Goal: Task Accomplishment & Management: Manage account settings

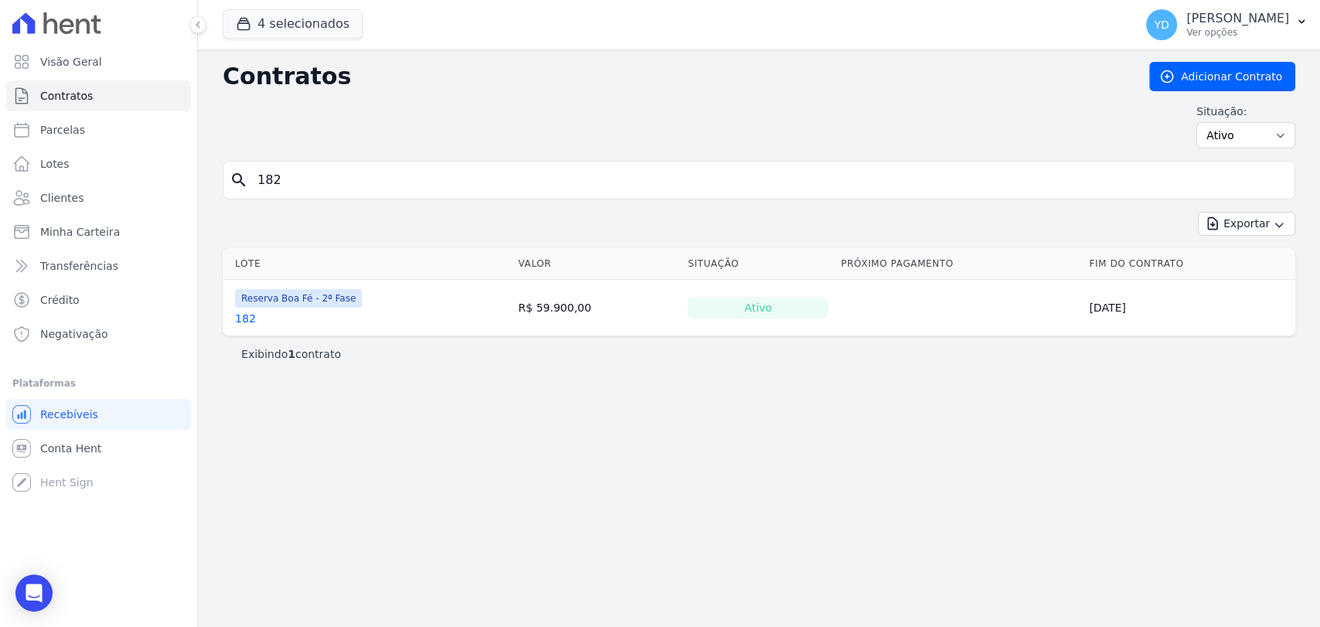
click at [309, 182] on input "182" at bounding box center [768, 180] width 1040 height 31
type input "131"
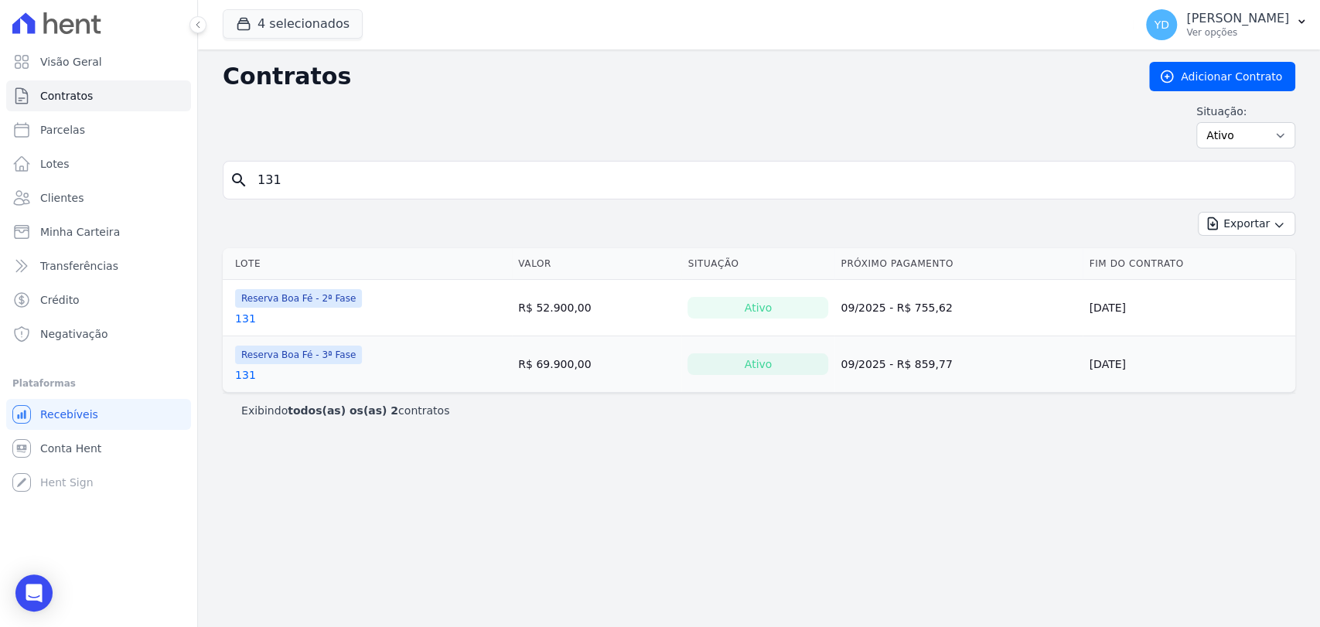
drag, startPoint x: 242, startPoint y: 383, endPoint x: 248, endPoint y: 373, distance: 11.8
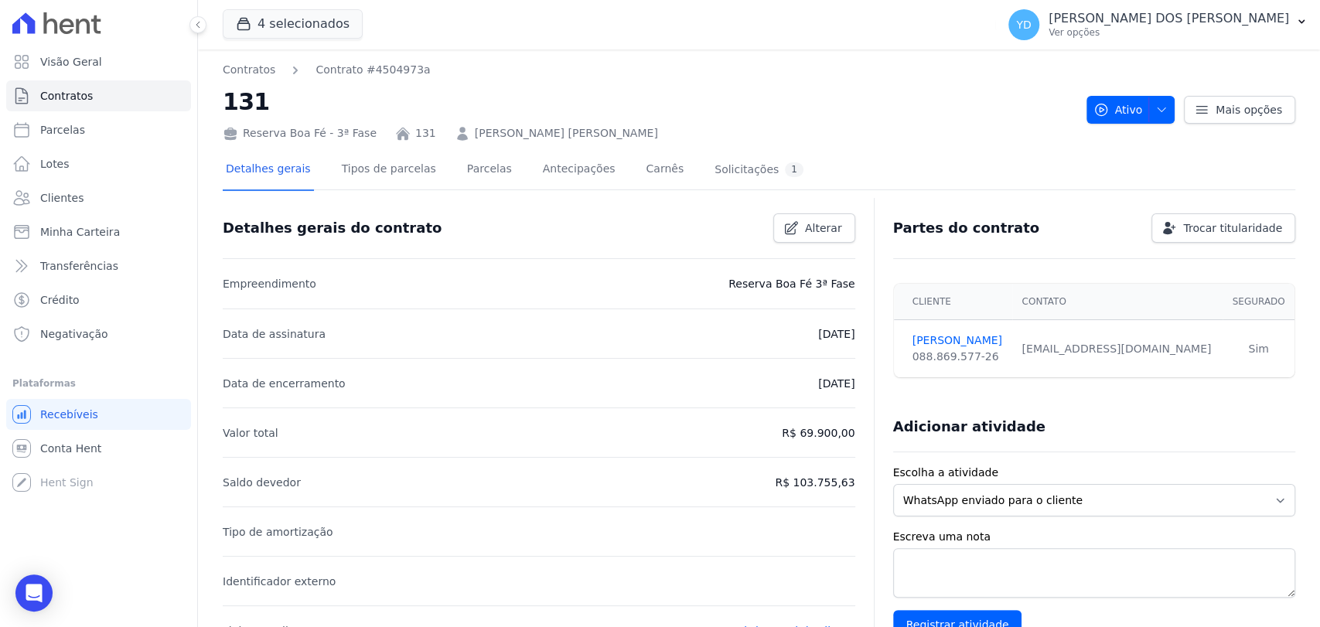
click at [462, 195] on div at bounding box center [759, 195] width 1072 height 13
click at [465, 179] on link "Parcelas" at bounding box center [489, 170] width 51 height 41
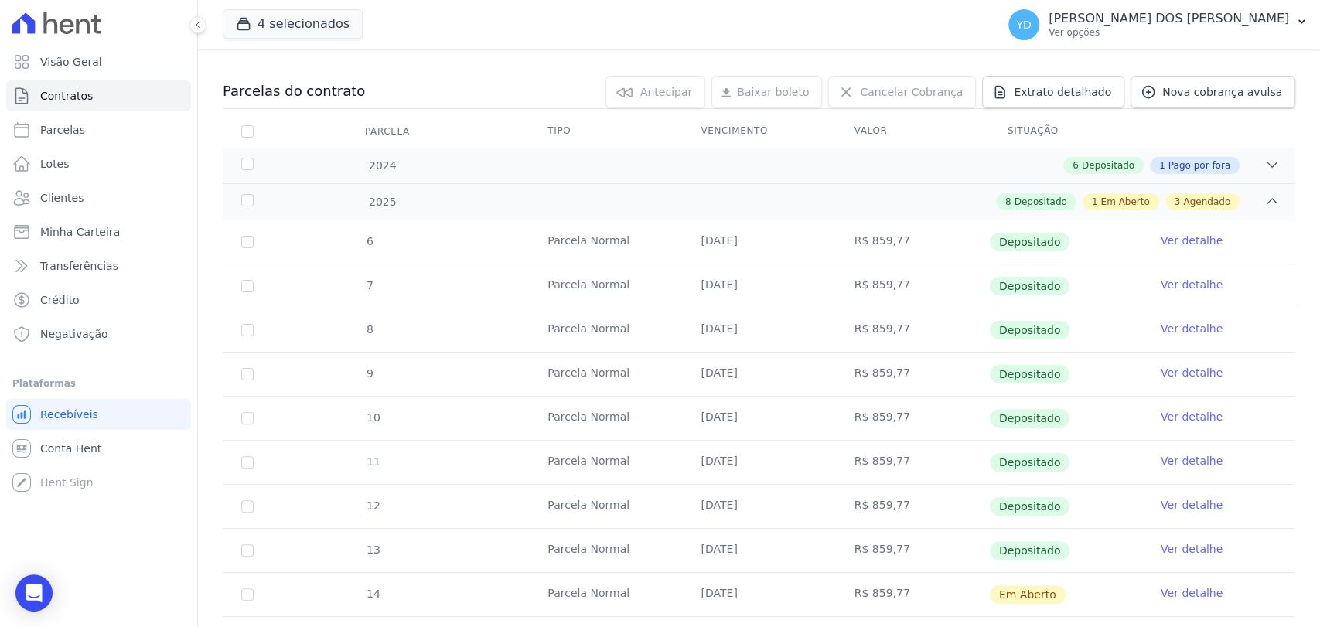
scroll to position [429, 0]
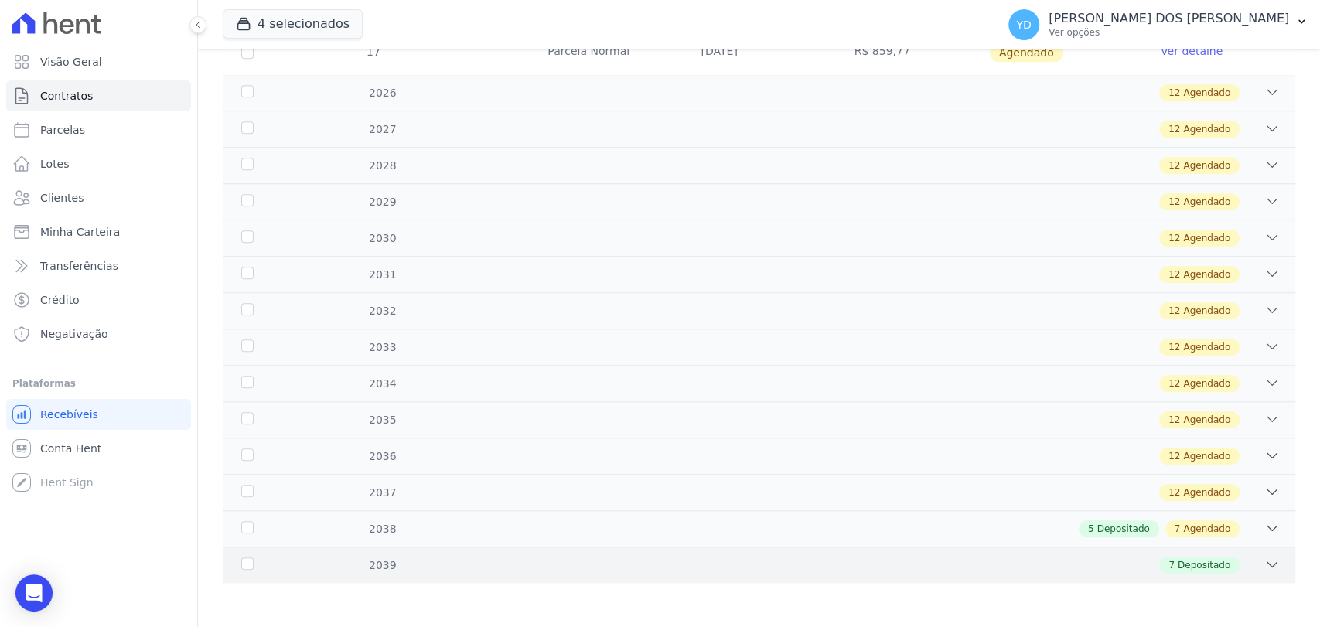
click at [380, 551] on div "2039 7 Depositado" at bounding box center [759, 565] width 1072 height 36
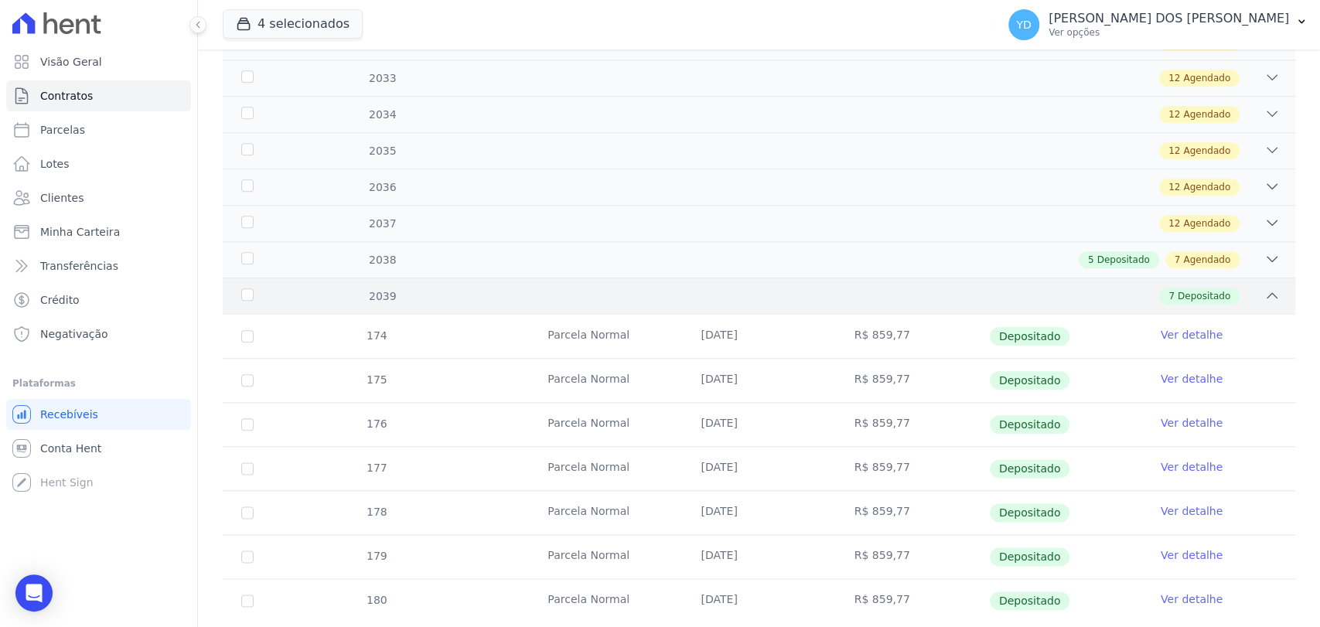
scroll to position [1038, 0]
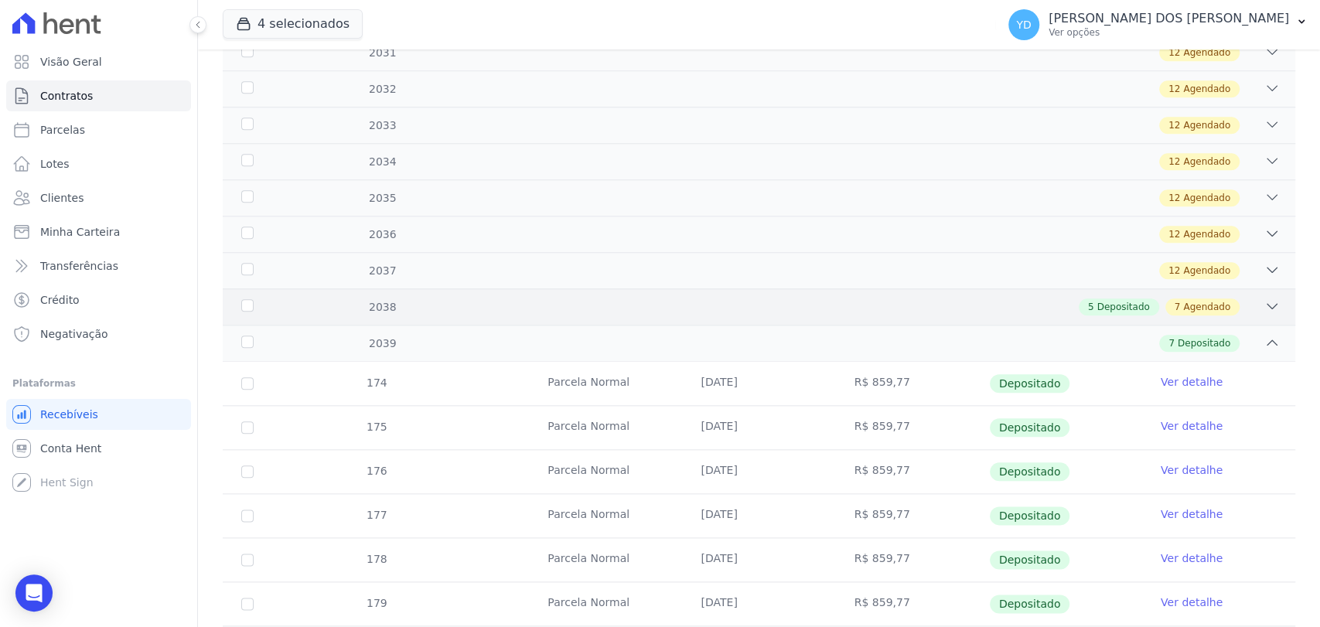
click at [537, 313] on div "2038 5 Depositado 7 Agendado" at bounding box center [759, 306] width 1072 height 36
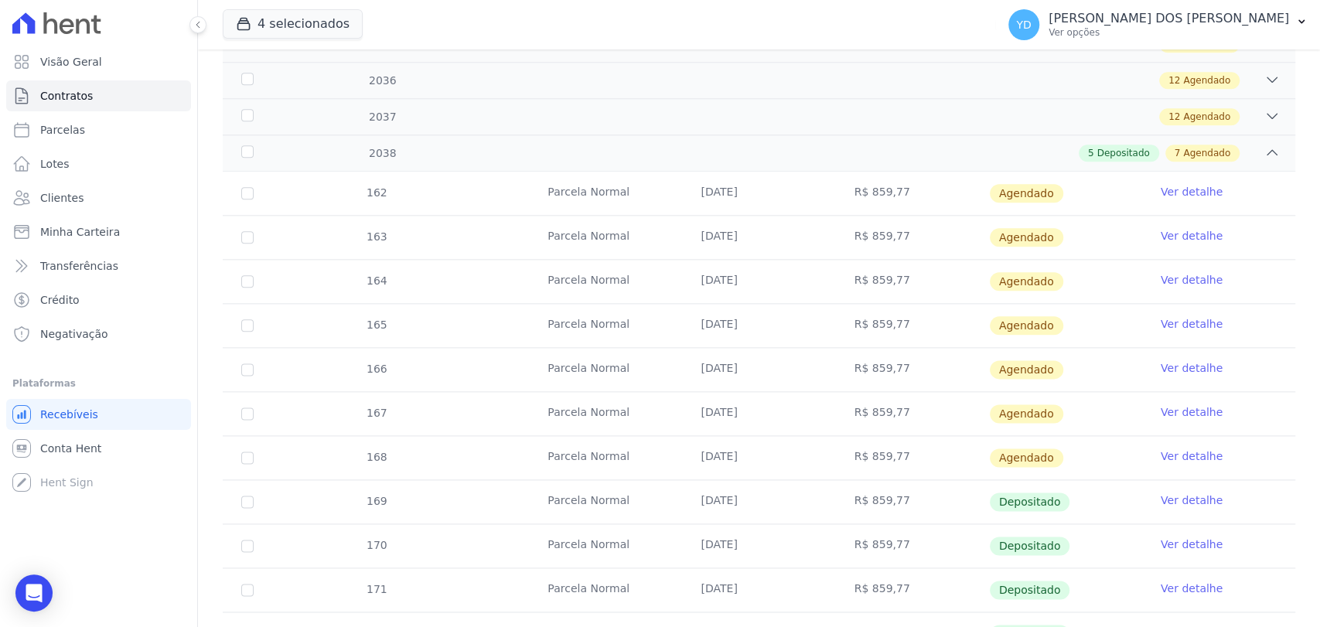
scroll to position [1210, 0]
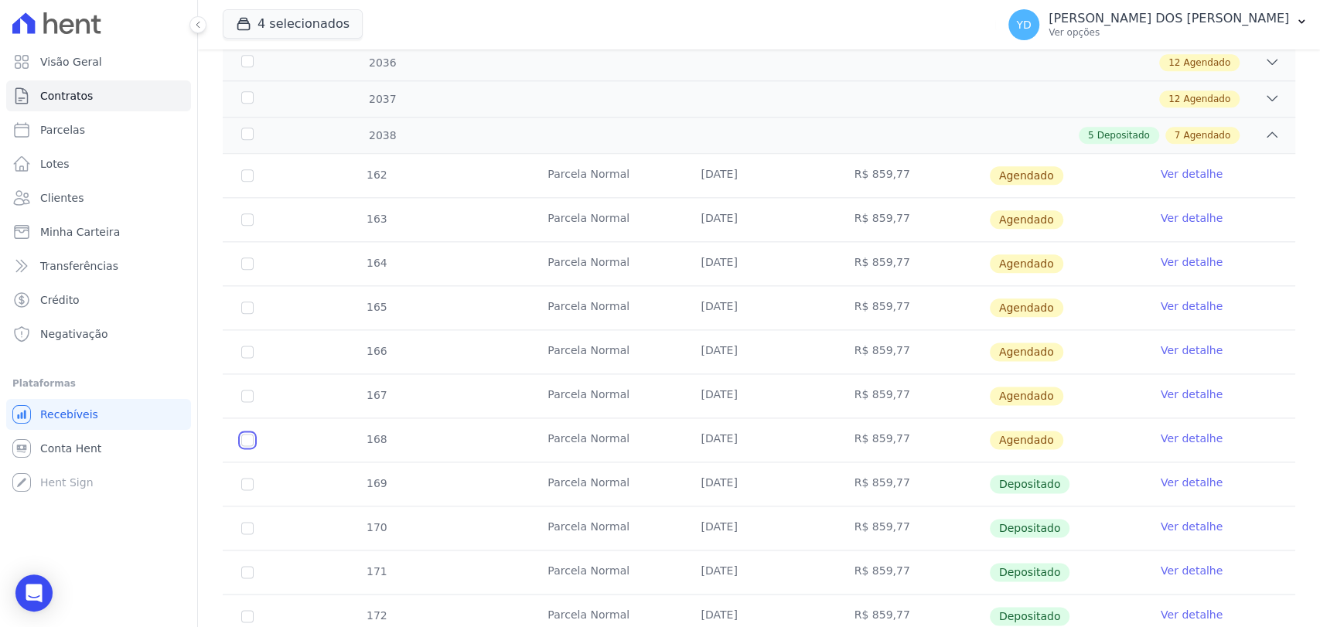
click at [244, 434] on input "checkbox" at bounding box center [247, 440] width 12 height 12
checkbox input "true"
click at [248, 390] on input "checkbox" at bounding box center [247, 396] width 12 height 12
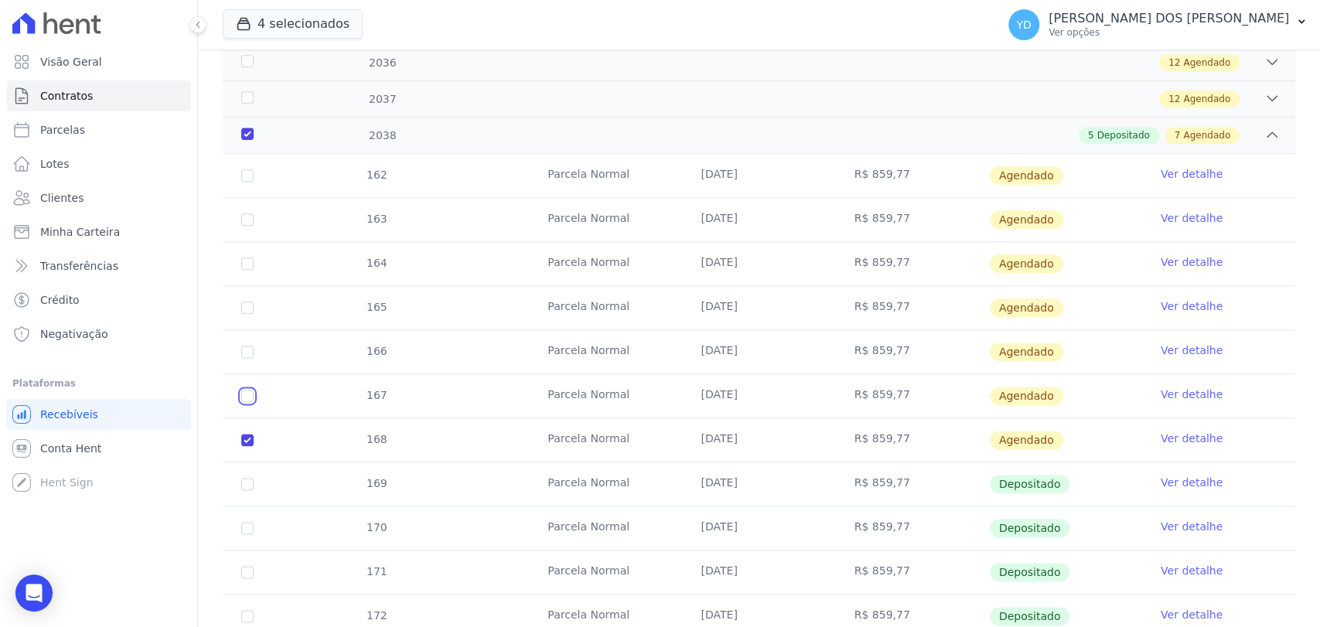
checkbox input "true"
click at [247, 350] on input "checkbox" at bounding box center [247, 352] width 12 height 12
checkbox input "true"
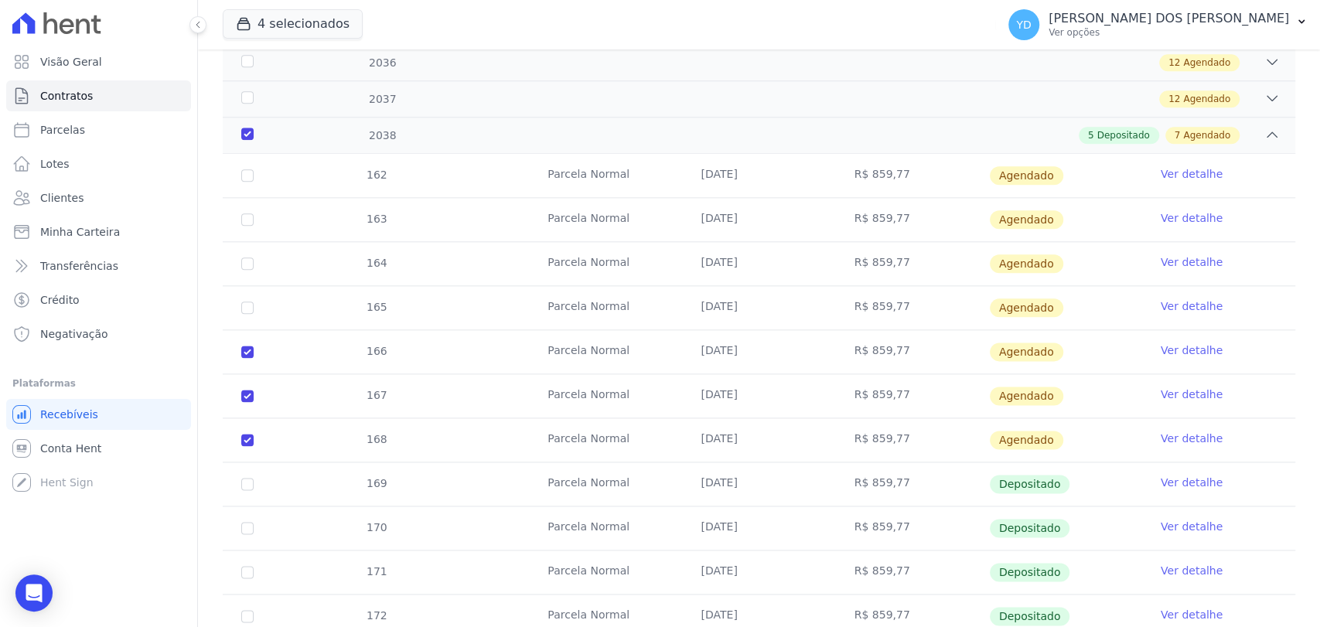
click at [236, 310] on td "165" at bounding box center [247, 307] width 49 height 43
click at [247, 302] on input "checkbox" at bounding box center [247, 308] width 12 height 12
checkbox input "true"
click at [247, 261] on input "checkbox" at bounding box center [247, 263] width 12 height 12
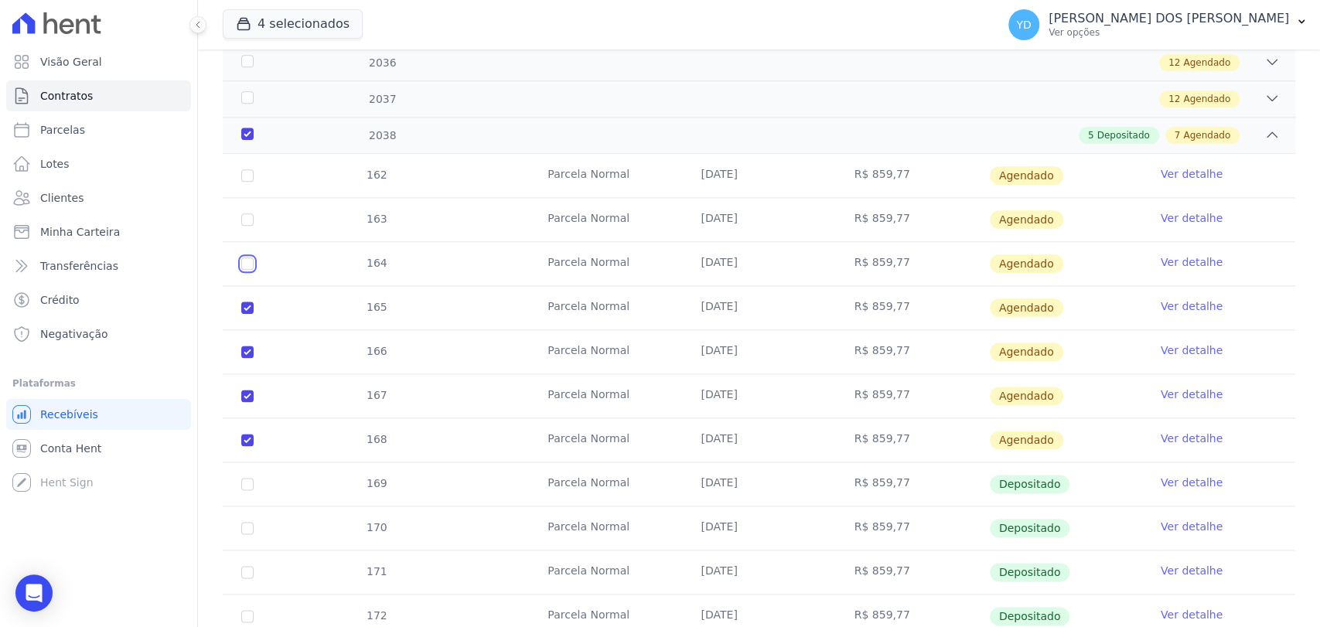
checkbox input "true"
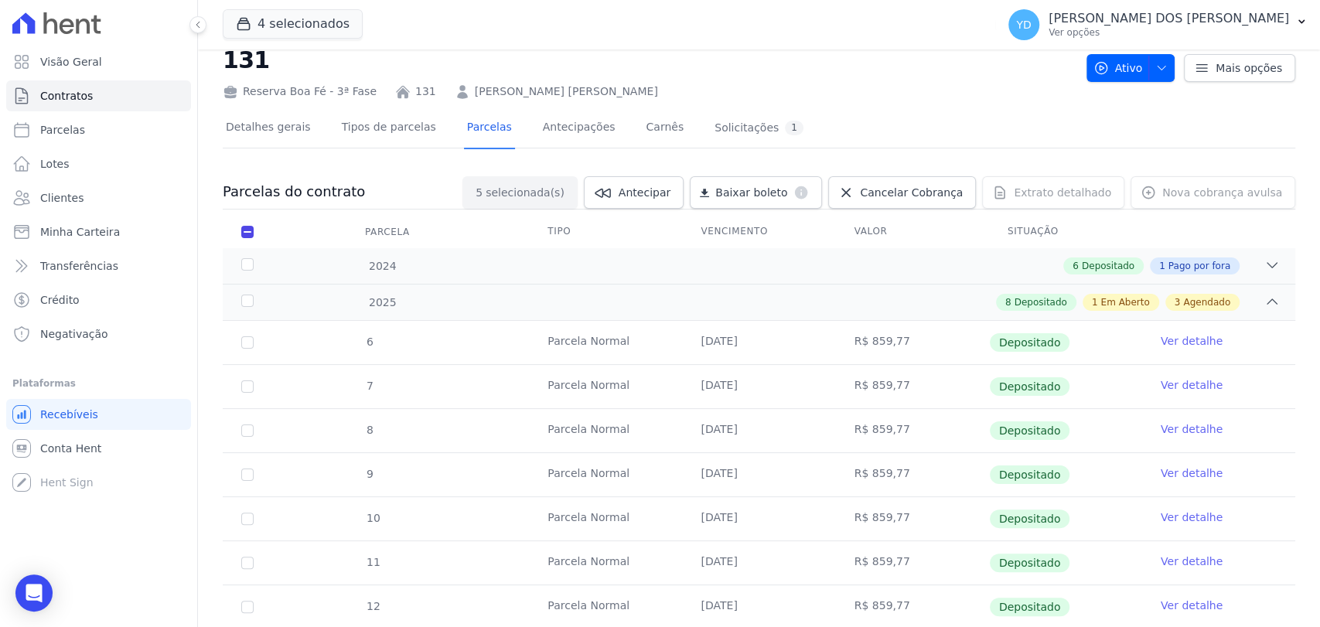
scroll to position [0, 0]
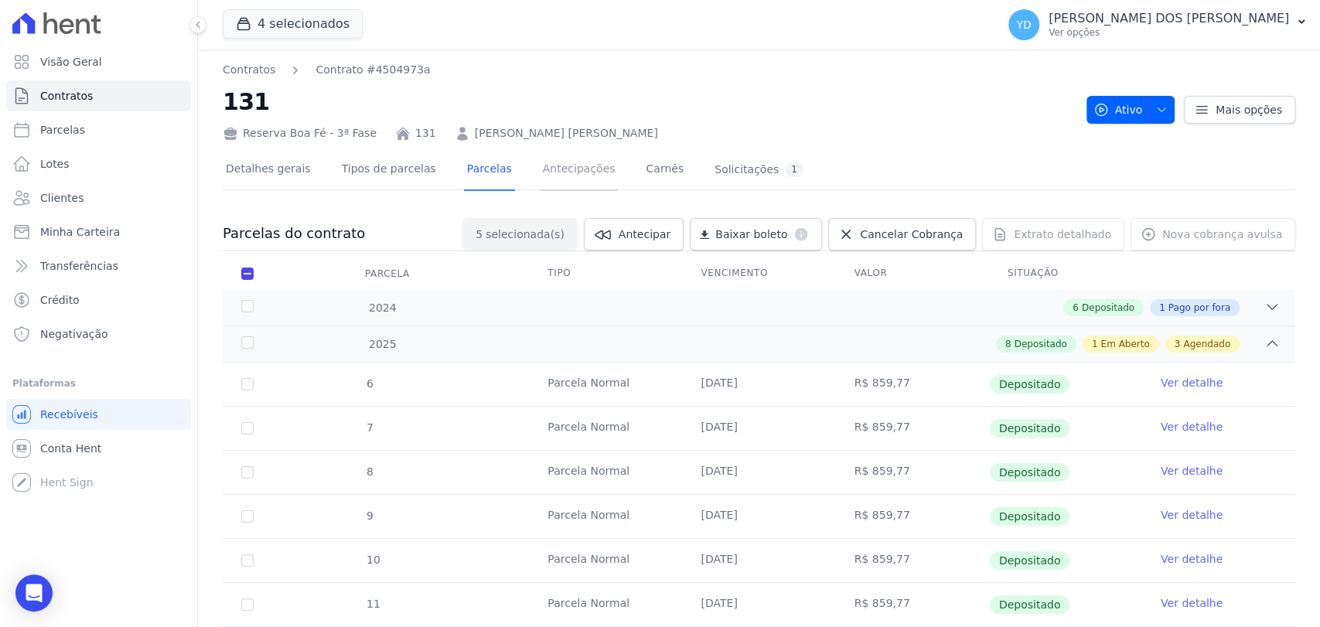
click at [554, 165] on link "Antecipações" at bounding box center [579, 170] width 79 height 41
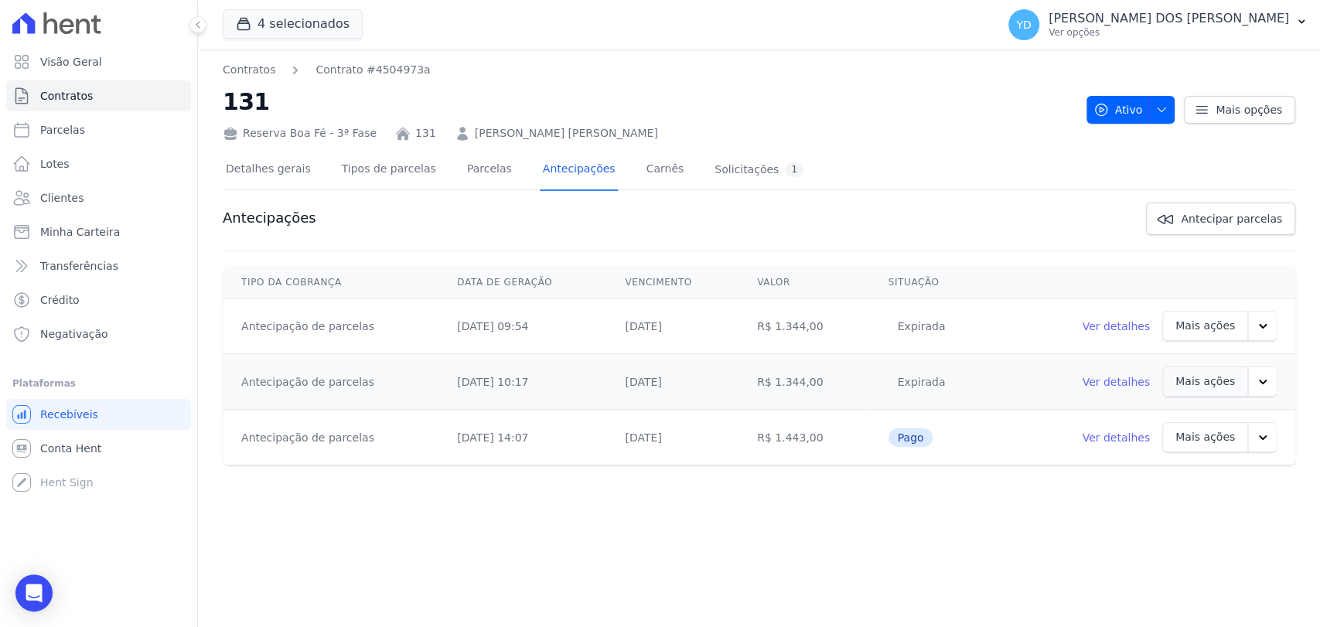
drag, startPoint x: 442, startPoint y: 443, endPoint x: 504, endPoint y: 447, distance: 62.0
click at [504, 447] on td "06/06/2025, 14:07" at bounding box center [522, 438] width 168 height 56
click at [477, 178] on link "Parcelas" at bounding box center [489, 170] width 51 height 41
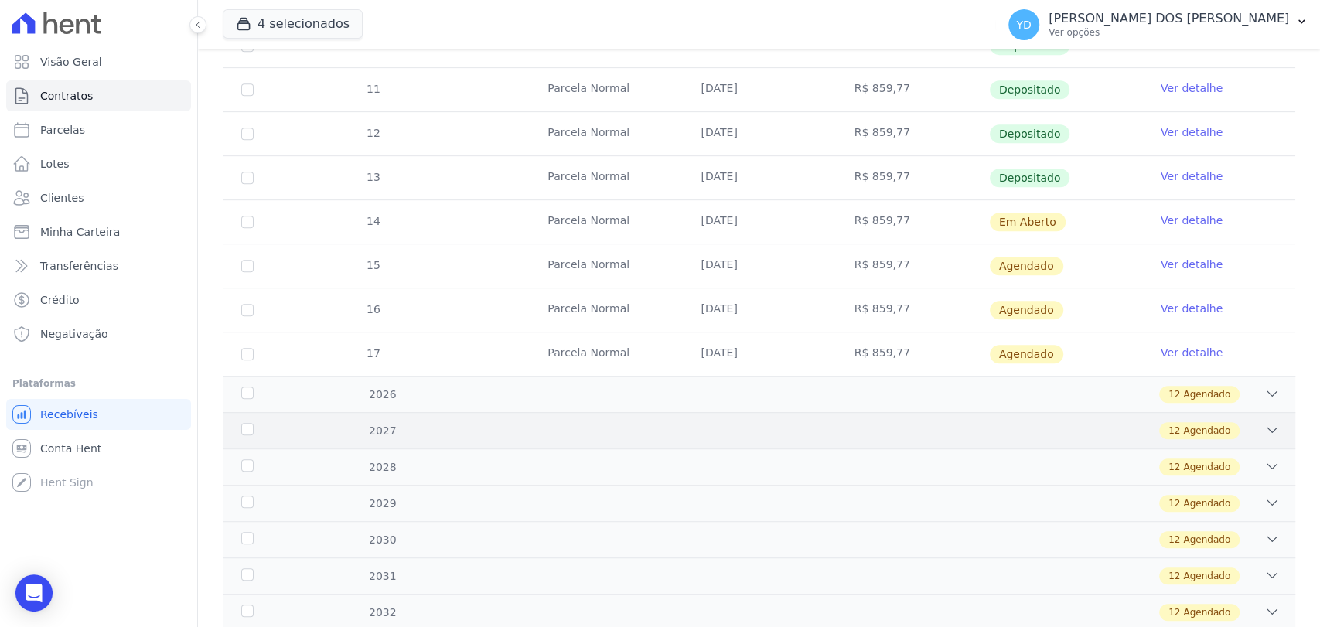
scroll to position [817, 0]
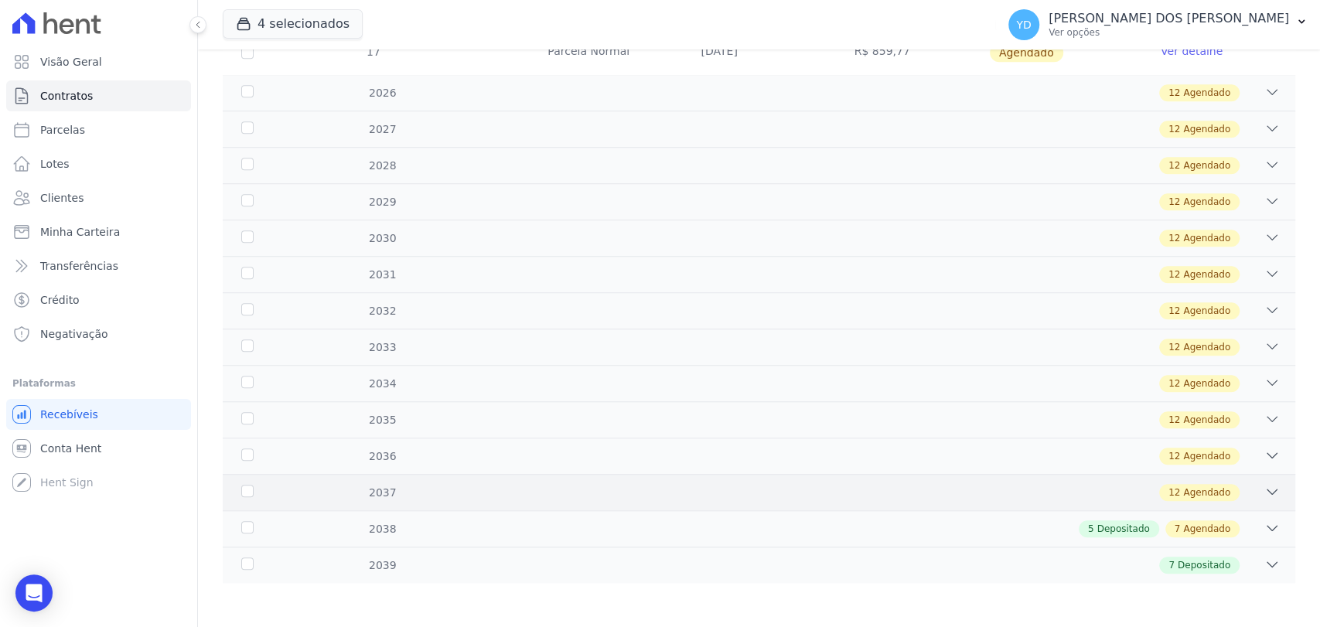
click at [499, 487] on div "12 Agendado" at bounding box center [811, 492] width 936 height 17
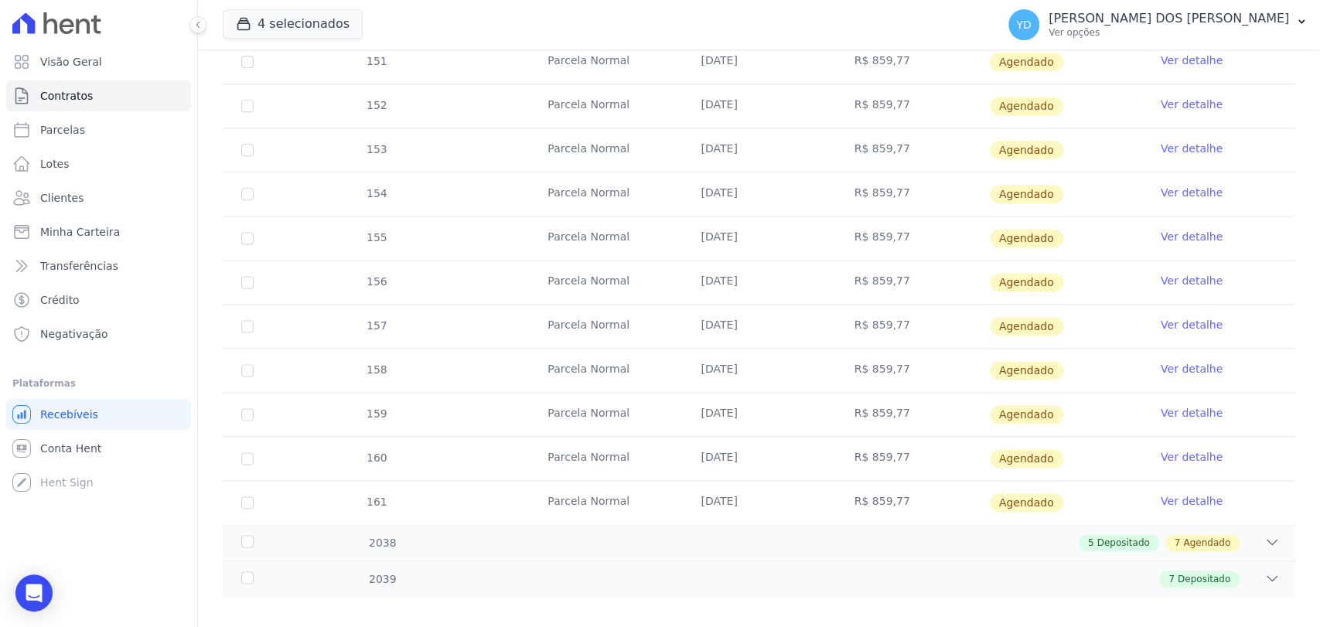
scroll to position [1344, 0]
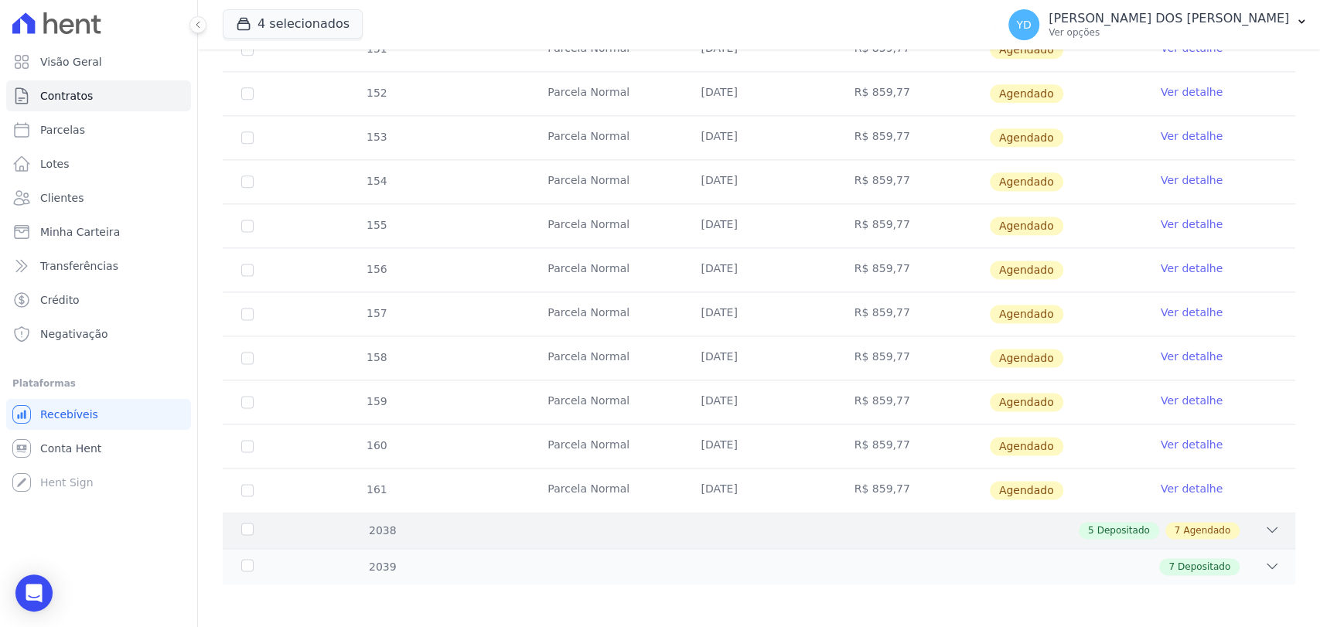
click at [421, 522] on div "5 Depositado 7 Agendado" at bounding box center [811, 530] width 936 height 17
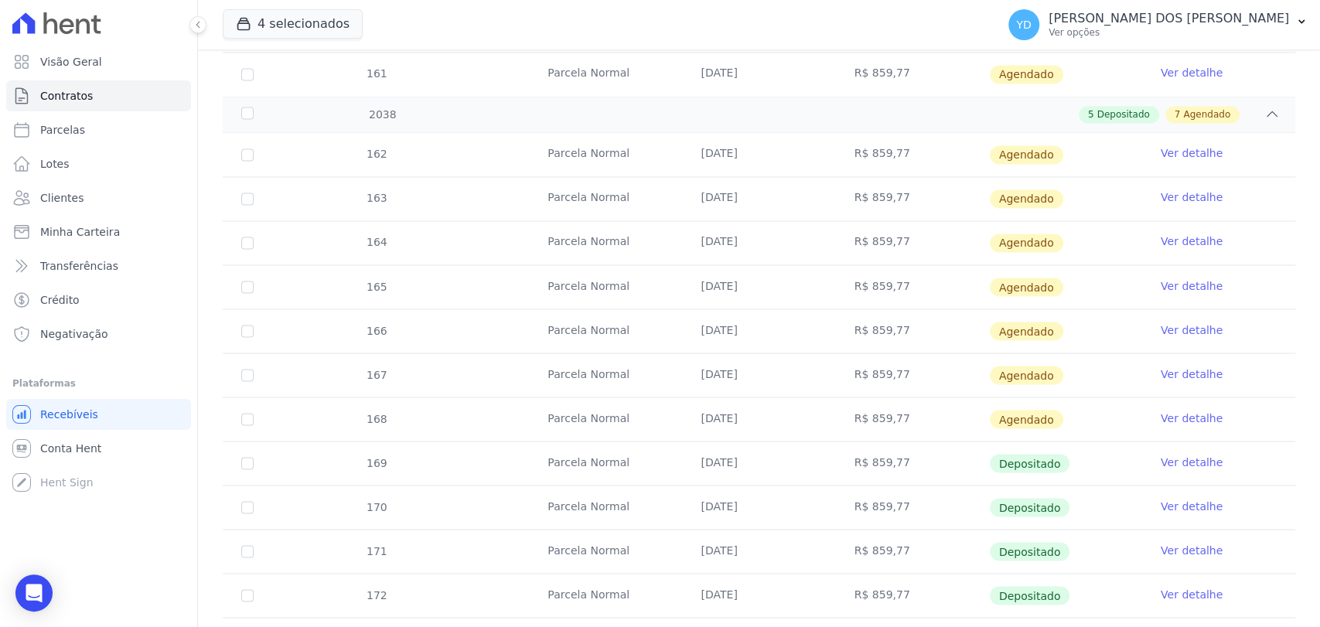
scroll to position [1774, 0]
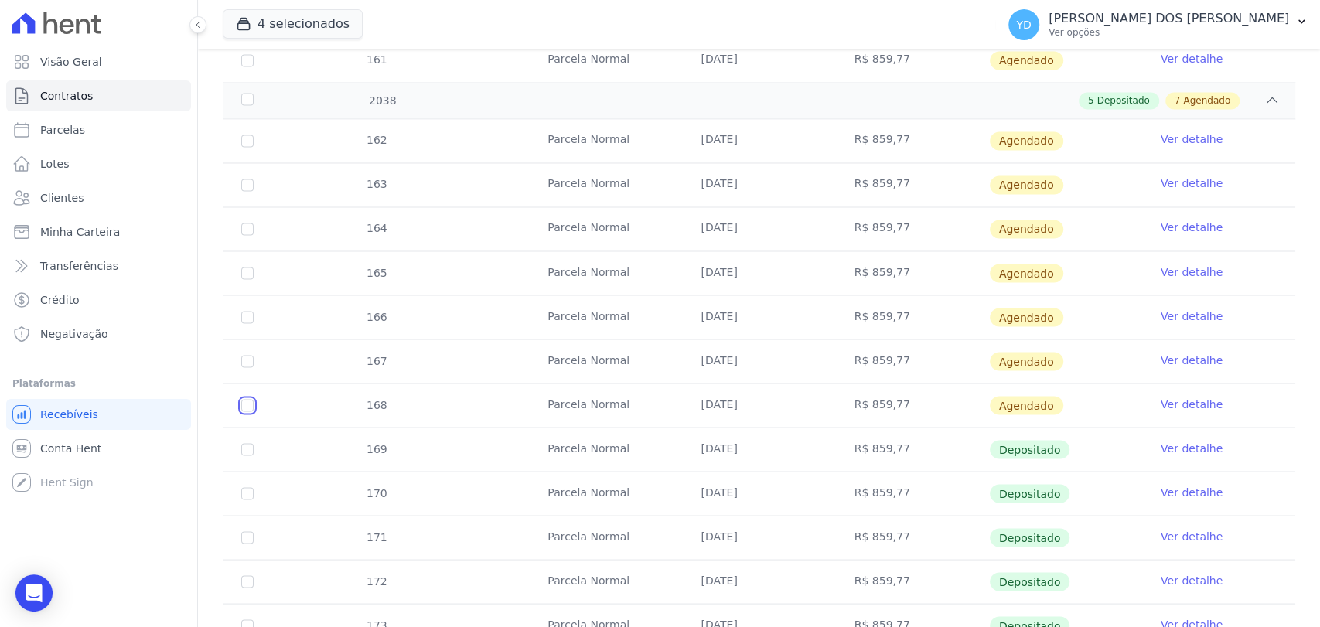
click at [245, 399] on input "checkbox" at bounding box center [247, 405] width 12 height 12
checkbox input "true"
click at [249, 355] on input "checkbox" at bounding box center [247, 361] width 12 height 12
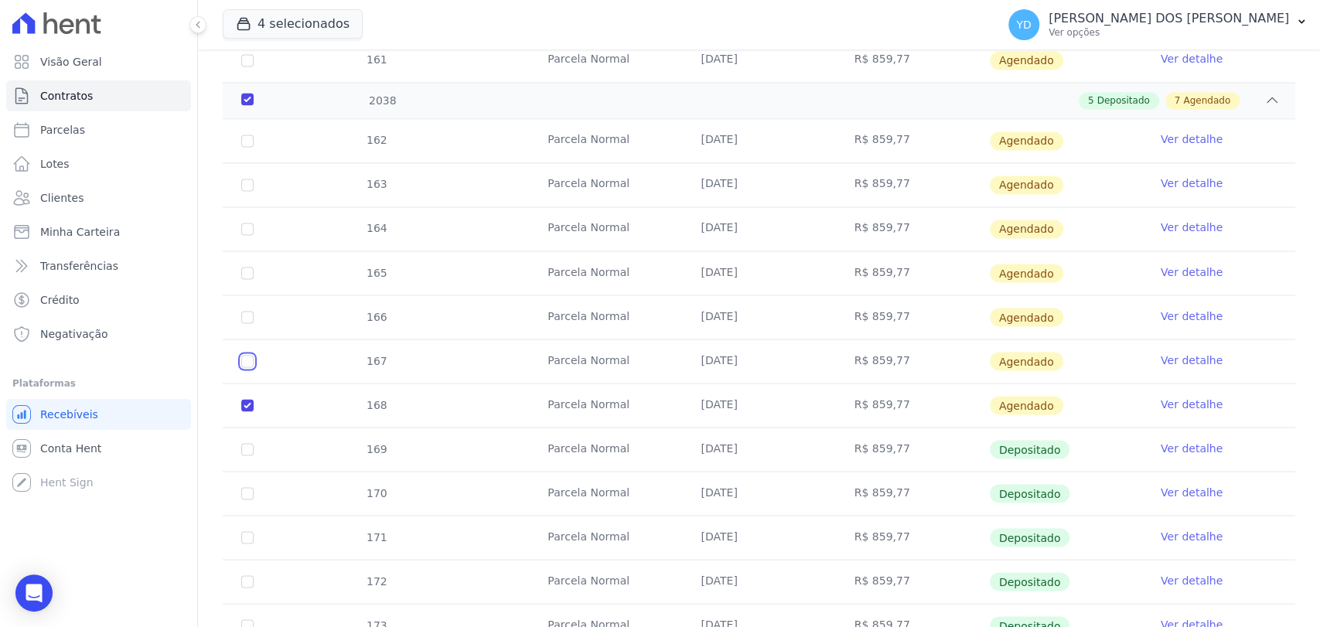
checkbox input "true"
click at [247, 312] on input "checkbox" at bounding box center [247, 317] width 12 height 12
checkbox input "true"
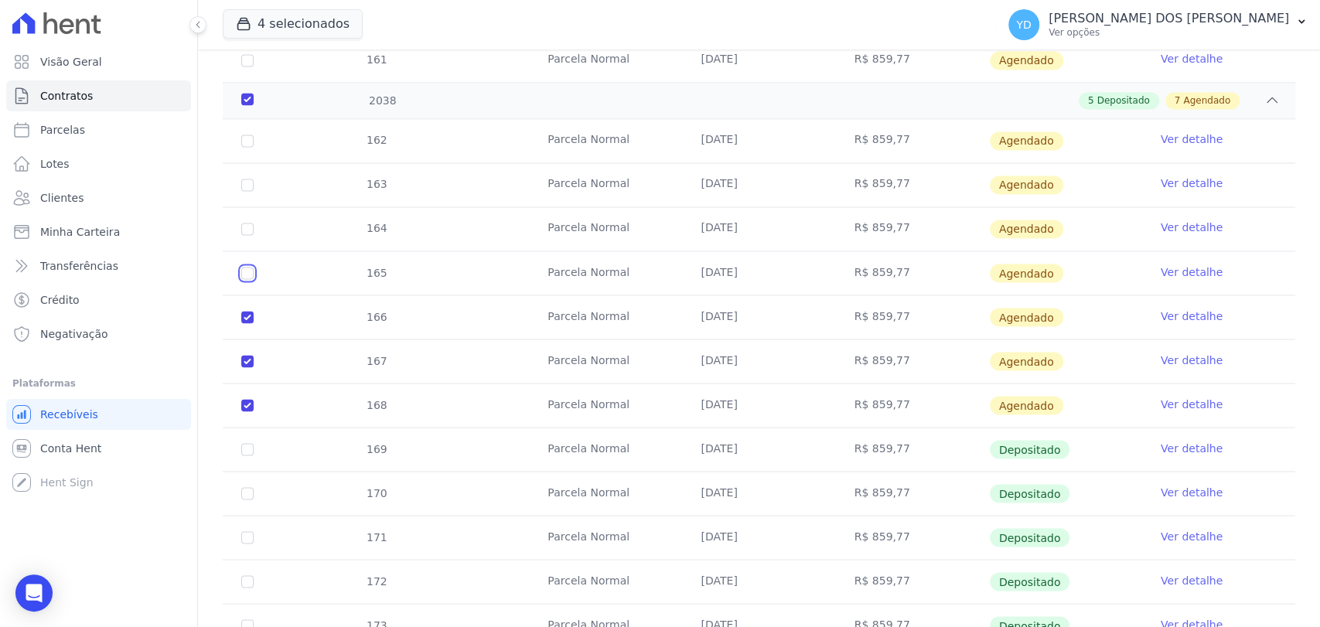
click at [248, 267] on input "checkbox" at bounding box center [247, 273] width 12 height 12
checkbox input "true"
click at [243, 224] on input "checkbox" at bounding box center [247, 229] width 12 height 12
checkbox input "true"
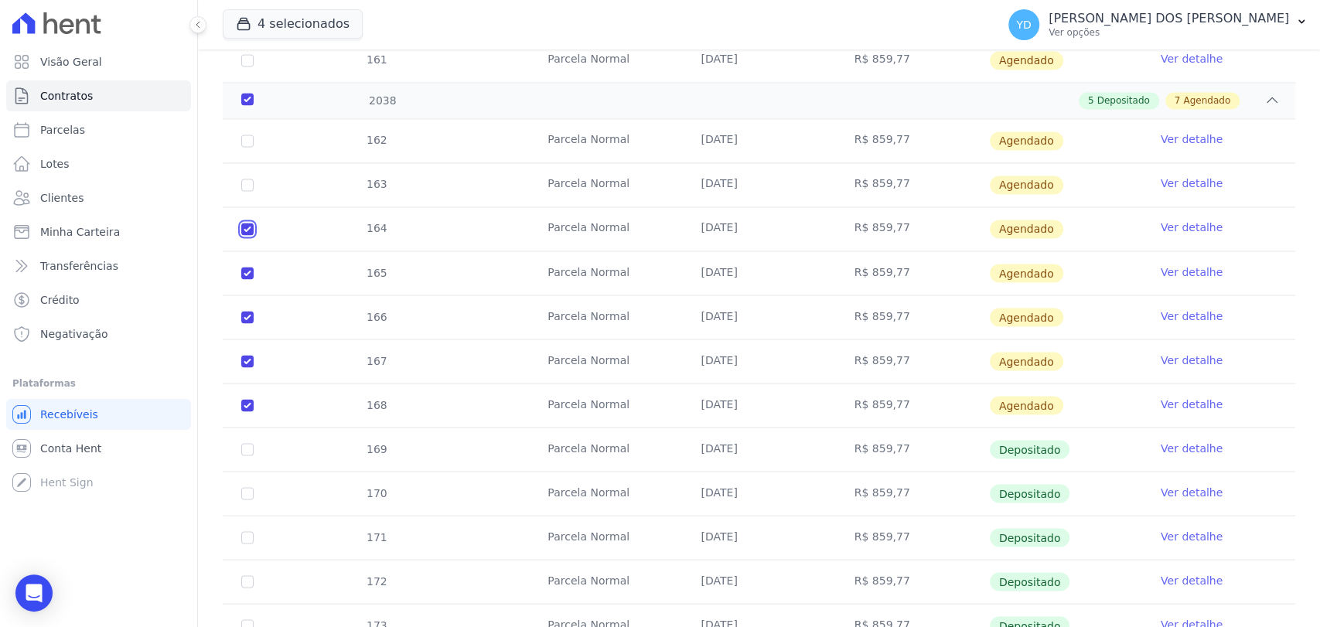
checkbox input "true"
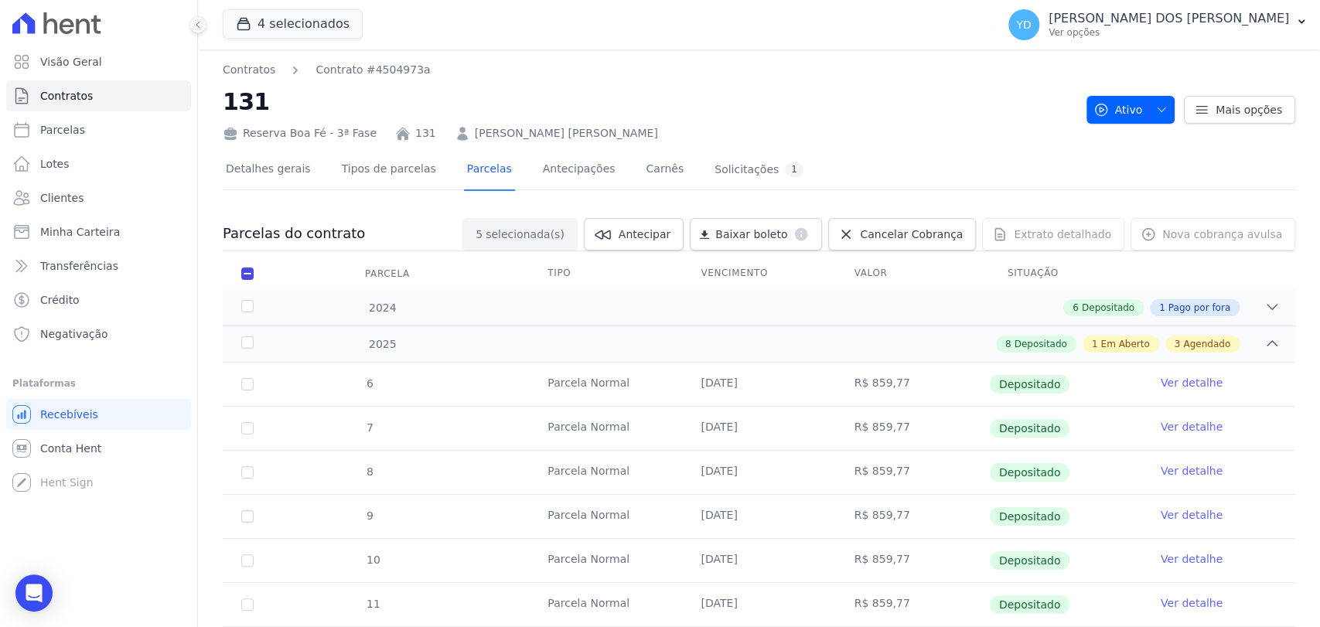
scroll to position [0, 0]
click at [684, 244] on link "Antecipar" at bounding box center [634, 234] width 100 height 32
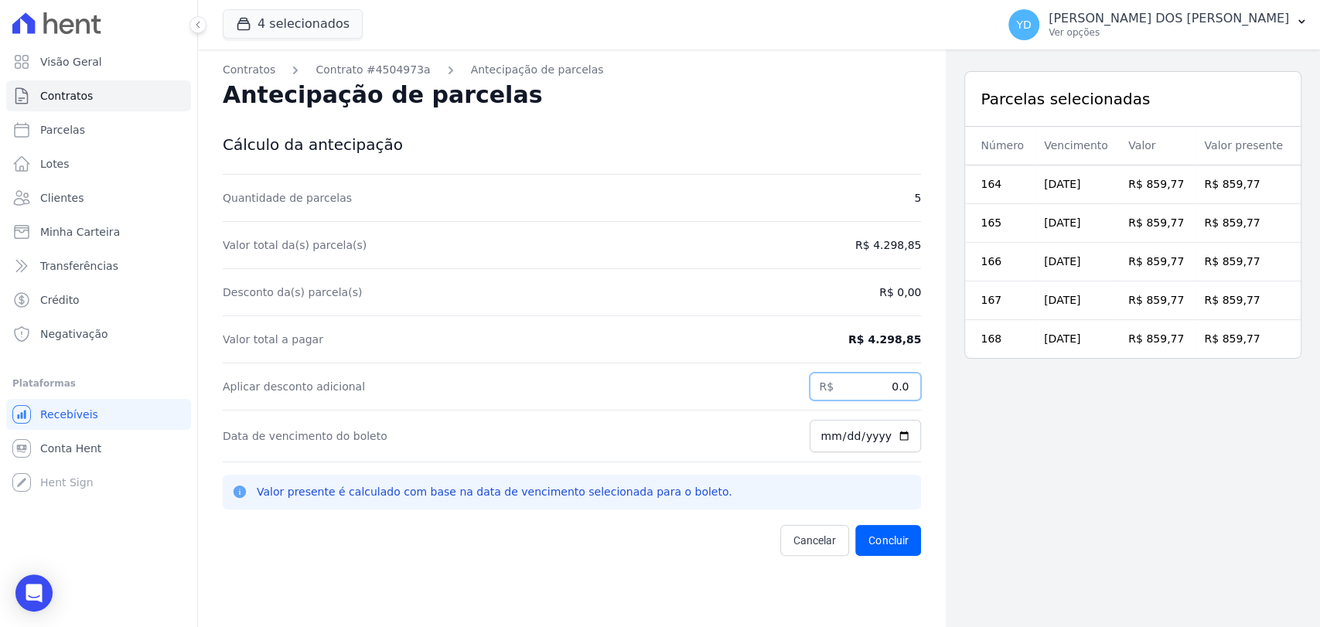
click at [866, 384] on input "0.0" at bounding box center [865, 387] width 111 height 28
type input "3609.85"
click at [704, 283] on div "Desconto da(s) parcela(s) R$ 0,00" at bounding box center [572, 292] width 698 height 47
click at [880, 538] on button "Concluir" at bounding box center [888, 540] width 66 height 31
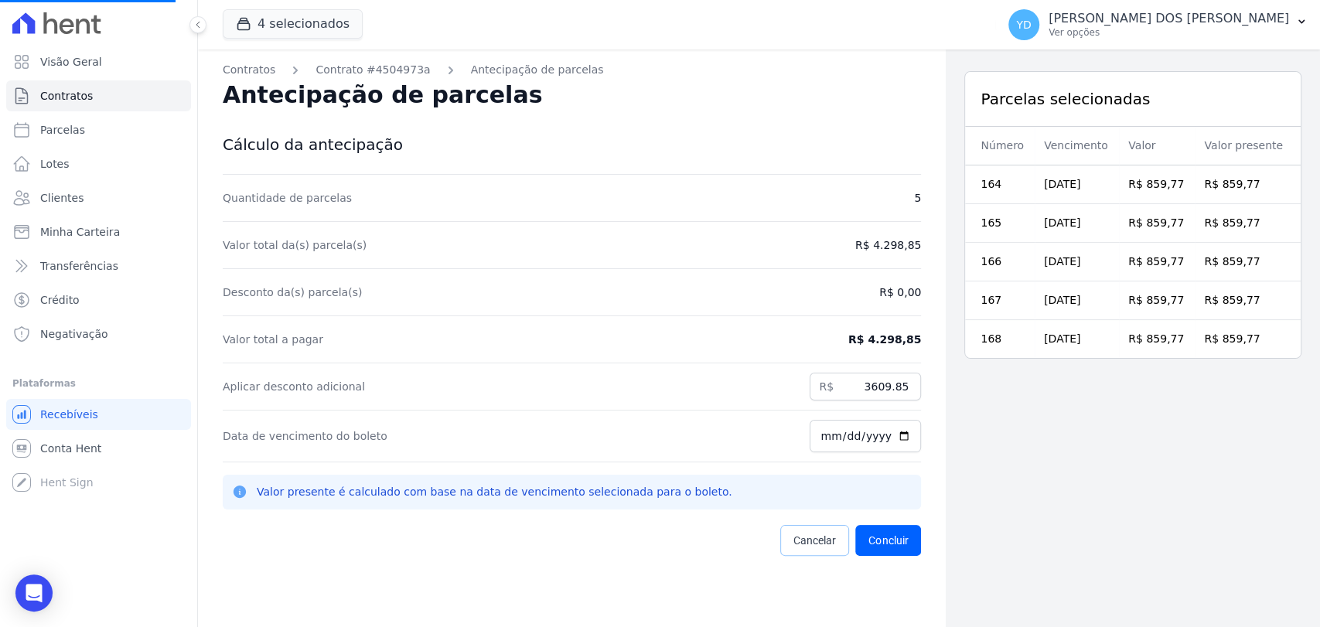
click at [819, 541] on span "Cancelar" at bounding box center [814, 540] width 43 height 15
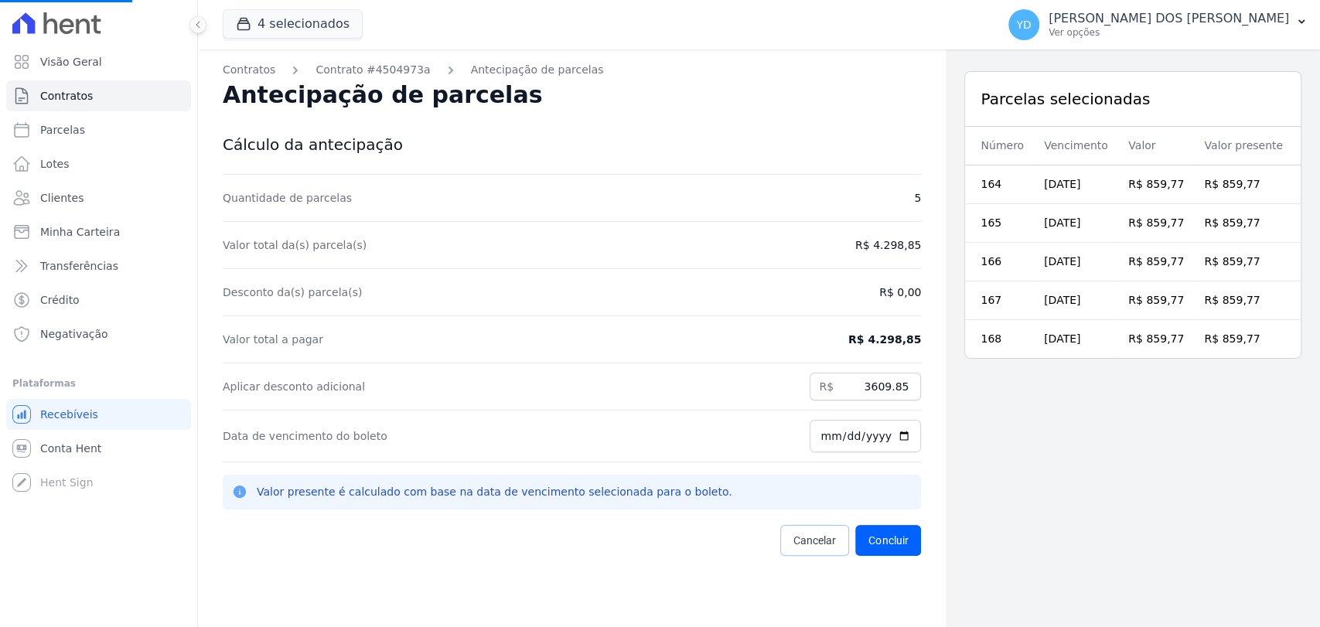
click at [819, 541] on span "Cancelar" at bounding box center [814, 540] width 43 height 15
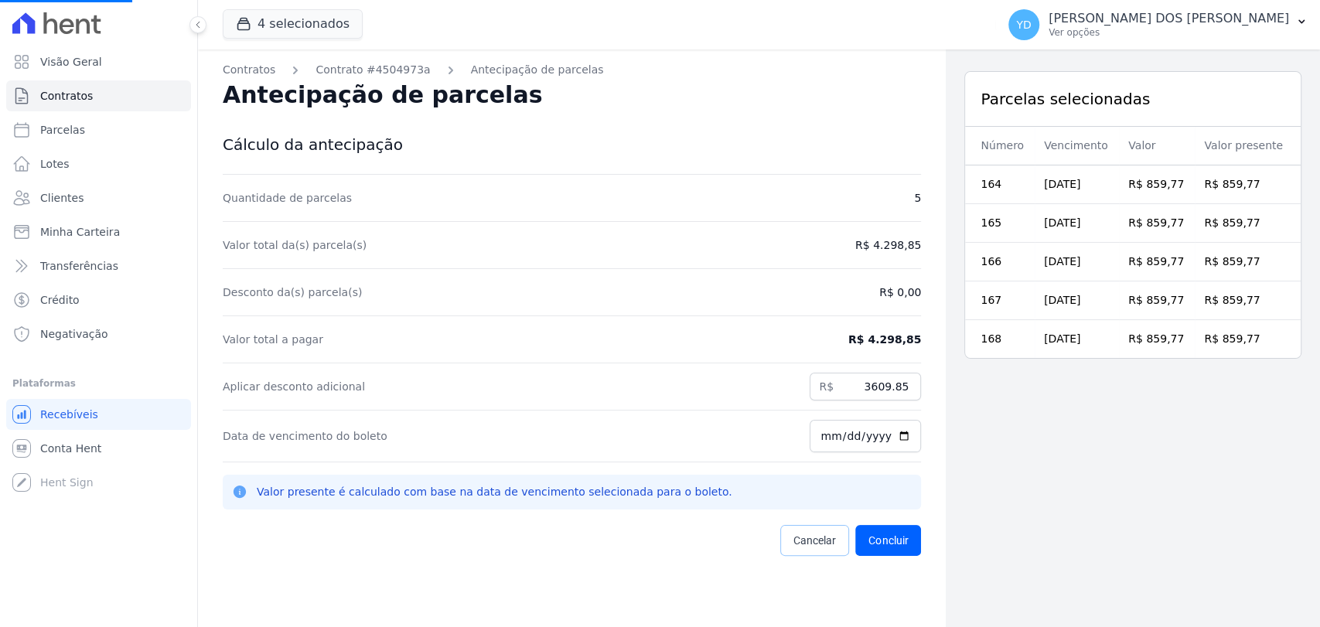
click at [819, 541] on span "Cancelar" at bounding box center [814, 540] width 43 height 15
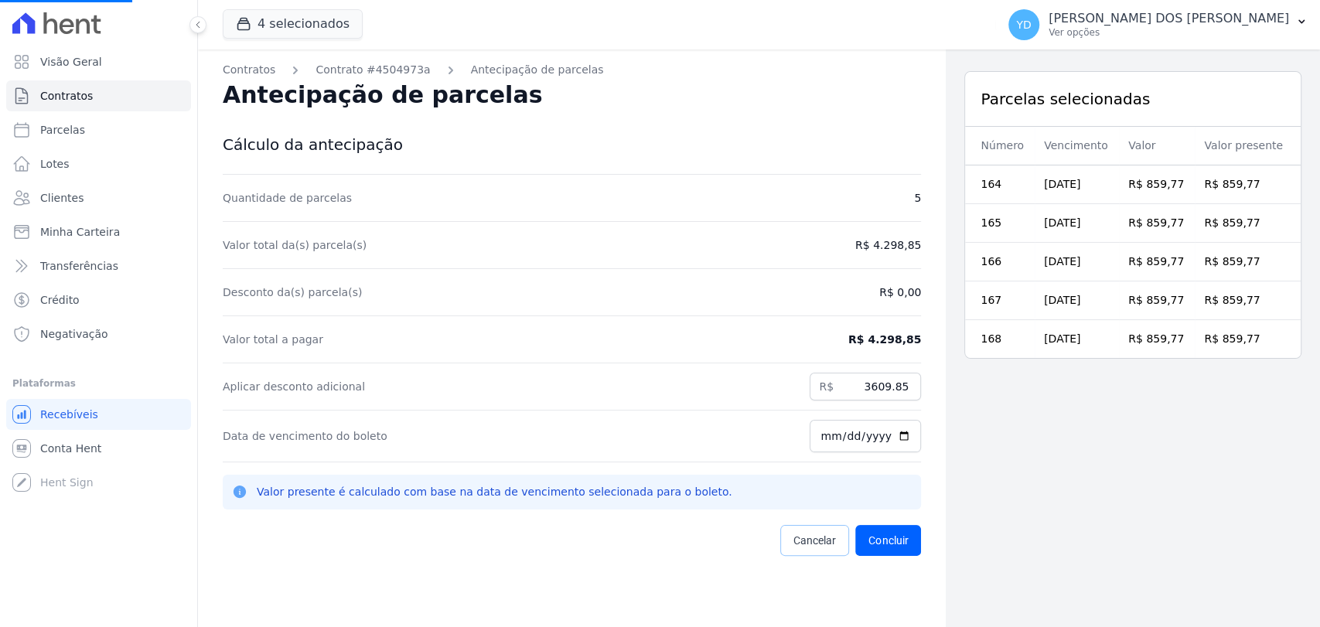
click at [819, 541] on span "Cancelar" at bounding box center [814, 540] width 43 height 15
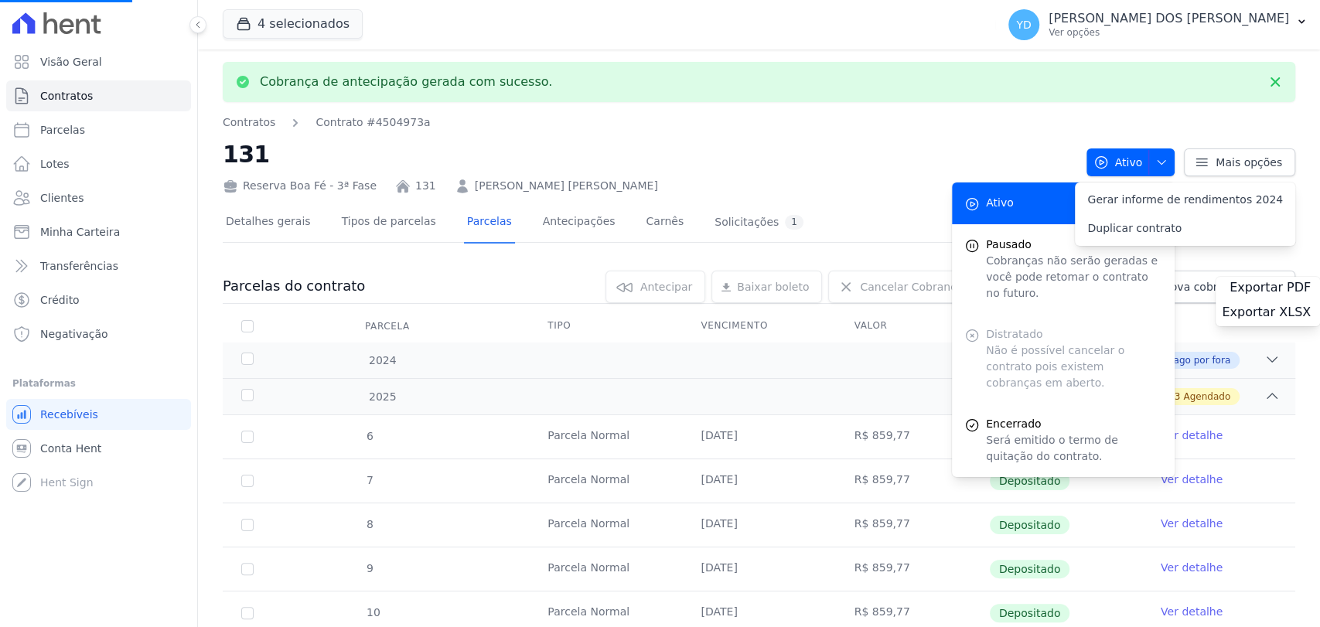
click at [819, 541] on td "25/03/2025" at bounding box center [758, 524] width 153 height 43
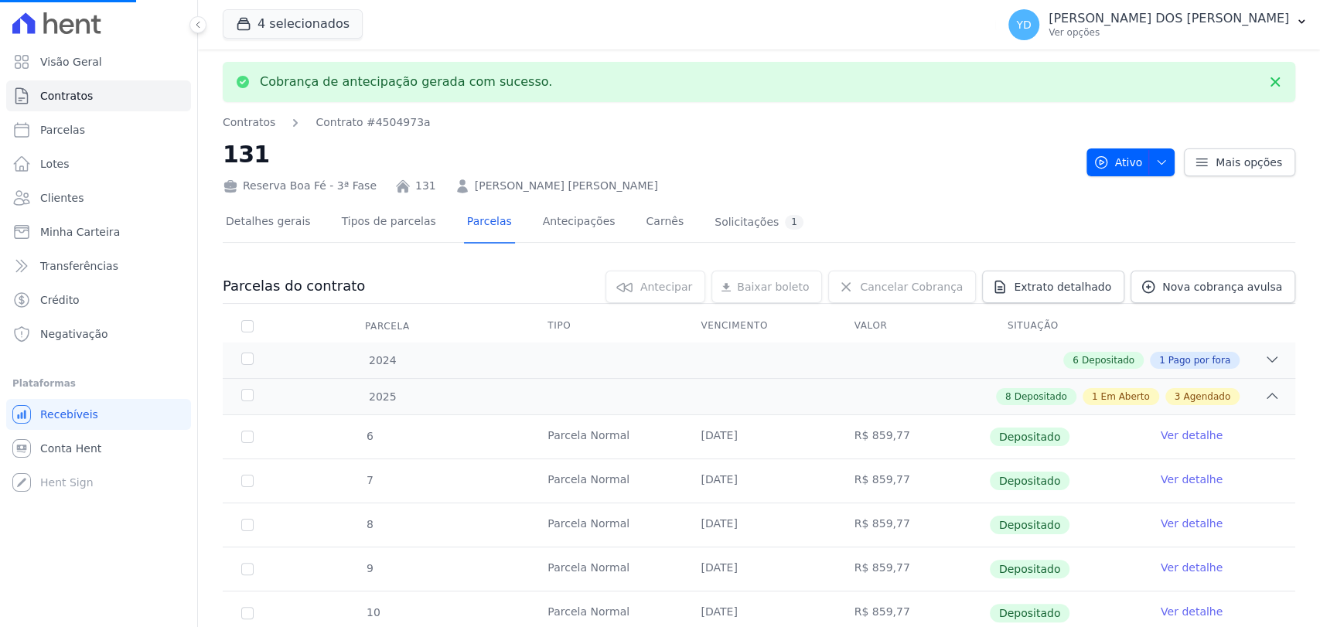
click at [819, 541] on td "25/03/2025" at bounding box center [758, 524] width 153 height 43
drag, startPoint x: 567, startPoint y: 246, endPoint x: 569, endPoint y: 226, distance: 20.2
click at [570, 226] on link "Antecipações" at bounding box center [579, 223] width 79 height 41
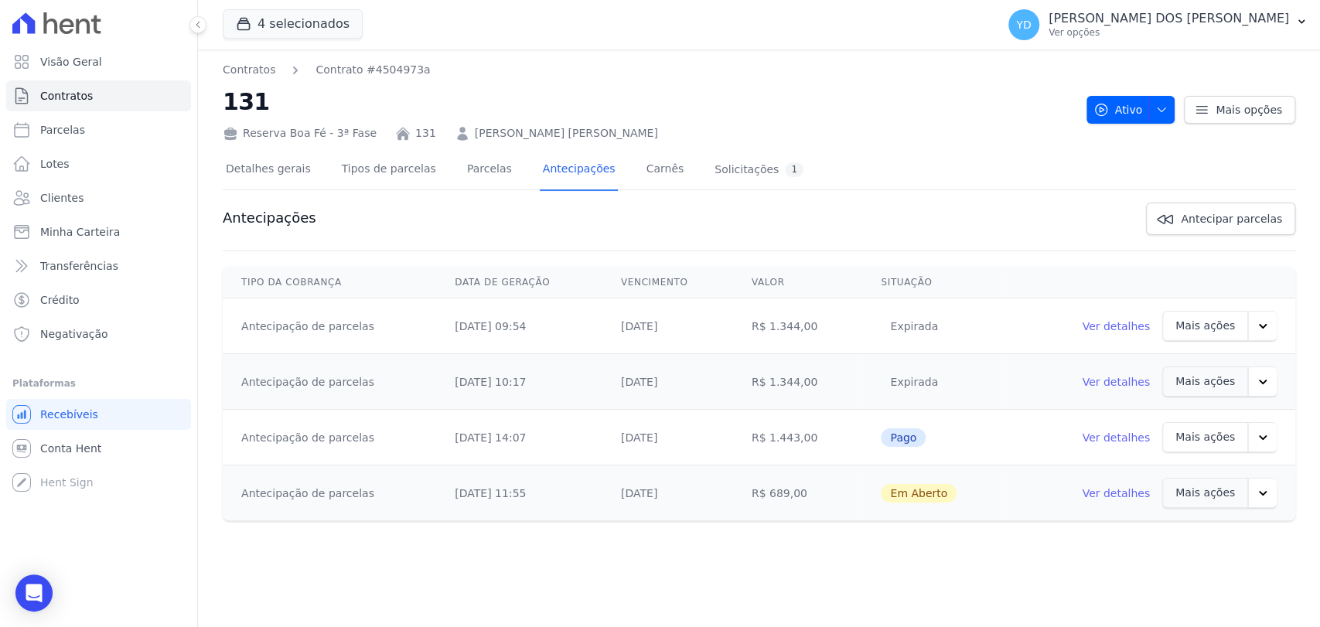
click at [1253, 494] on button "button" at bounding box center [1262, 493] width 29 height 30
click at [1103, 492] on link "Ver detalhes" at bounding box center [1116, 493] width 68 height 15
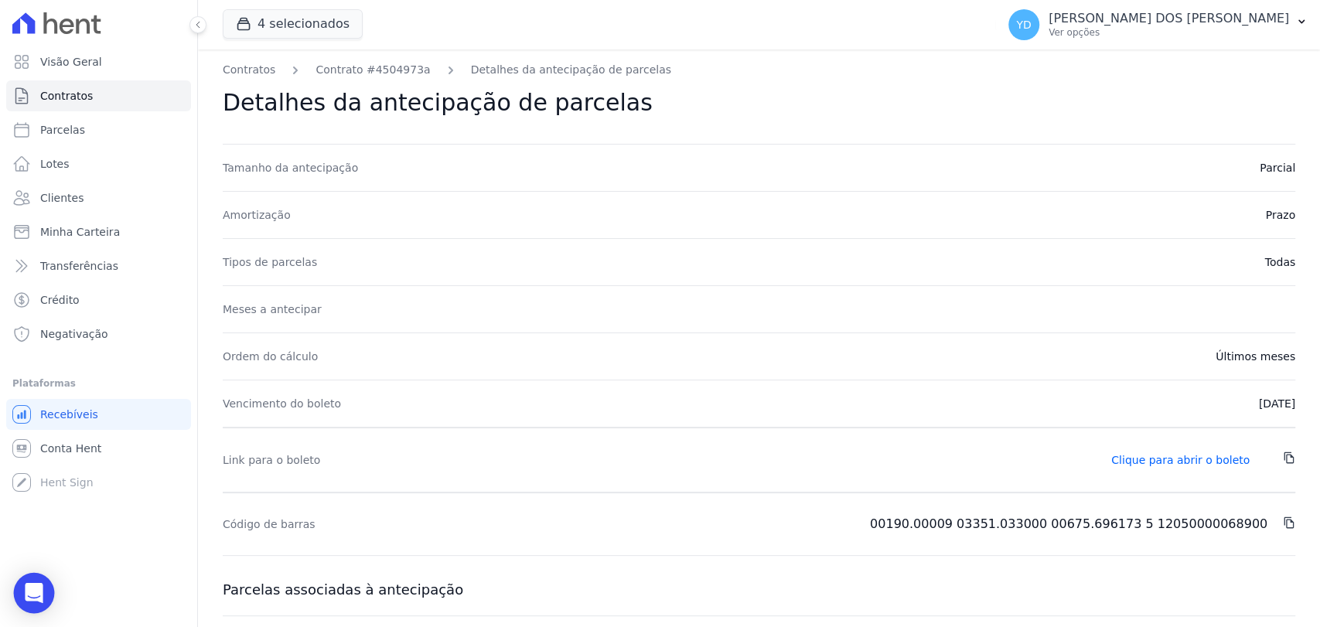
click at [37, 599] on icon "Open Intercom Messenger" at bounding box center [34, 593] width 18 height 20
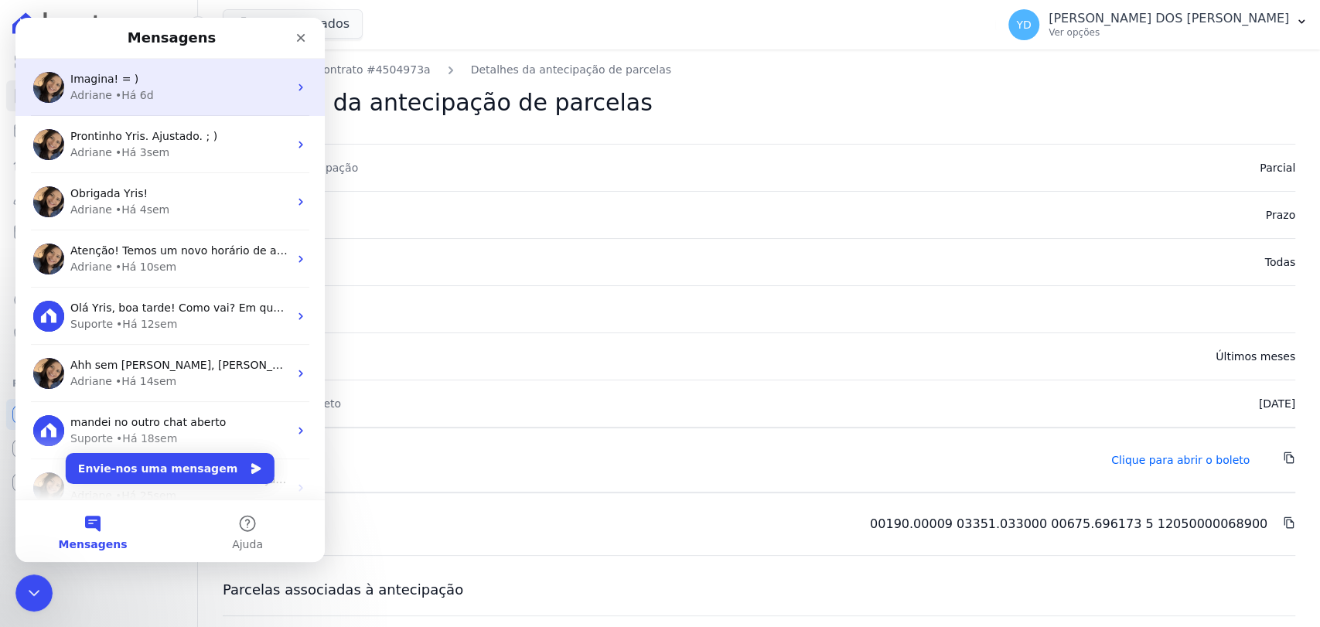
click at [181, 97] on div "Adriane • Há 6d" at bounding box center [179, 95] width 218 height 16
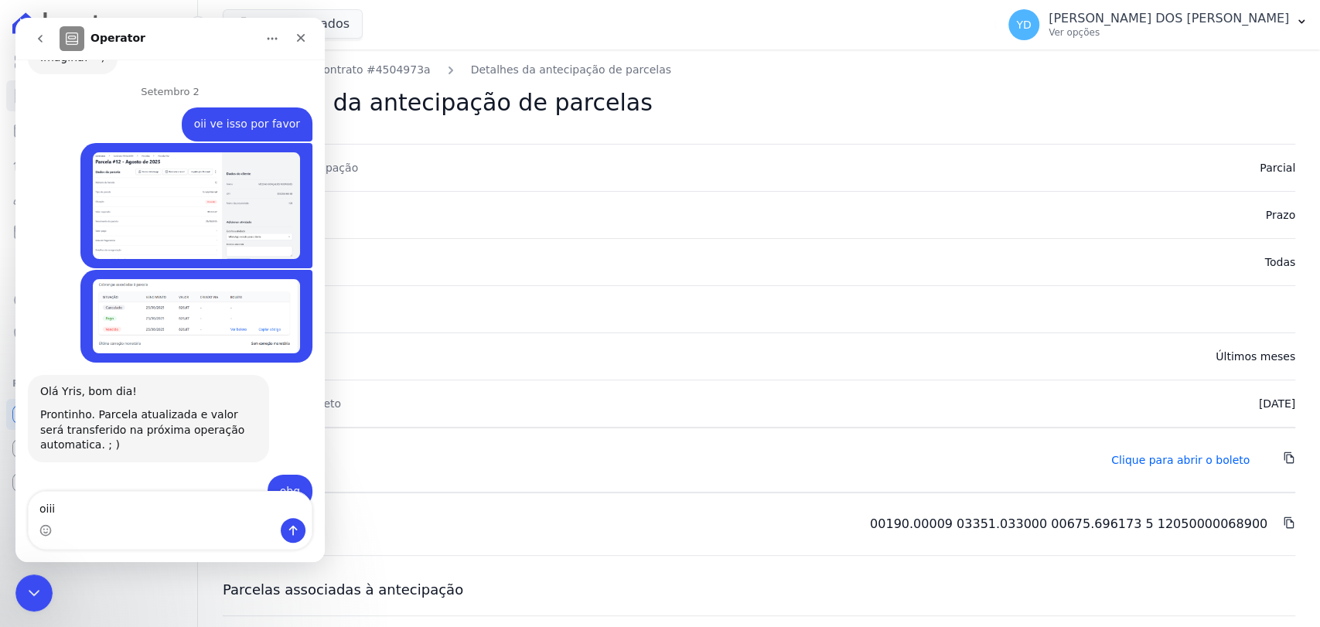
scroll to position [13330, 0]
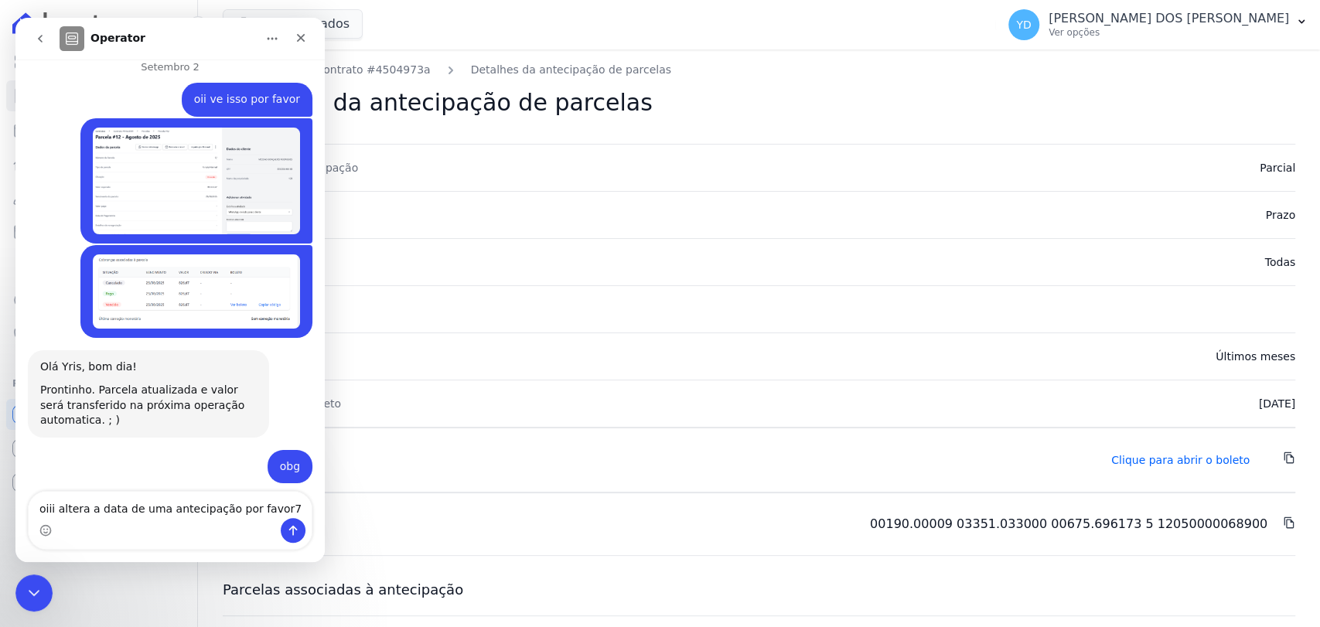
type textarea "oiii altera a data de uma antecipação por favor"
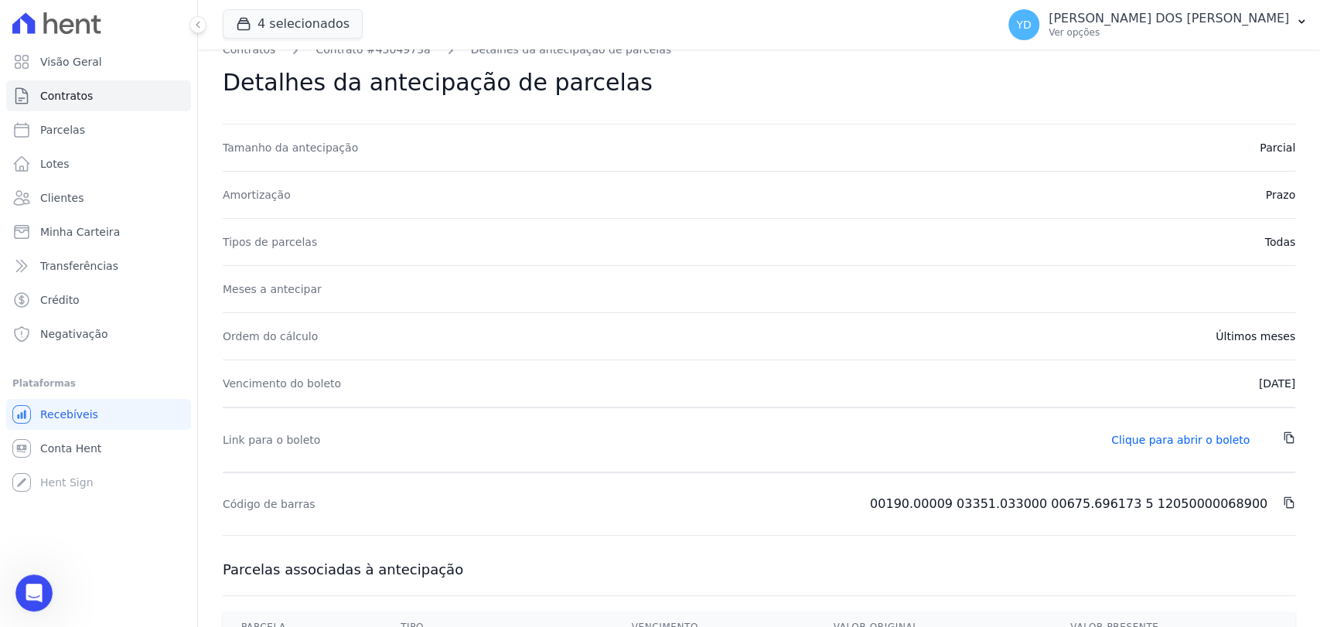
scroll to position [0, 0]
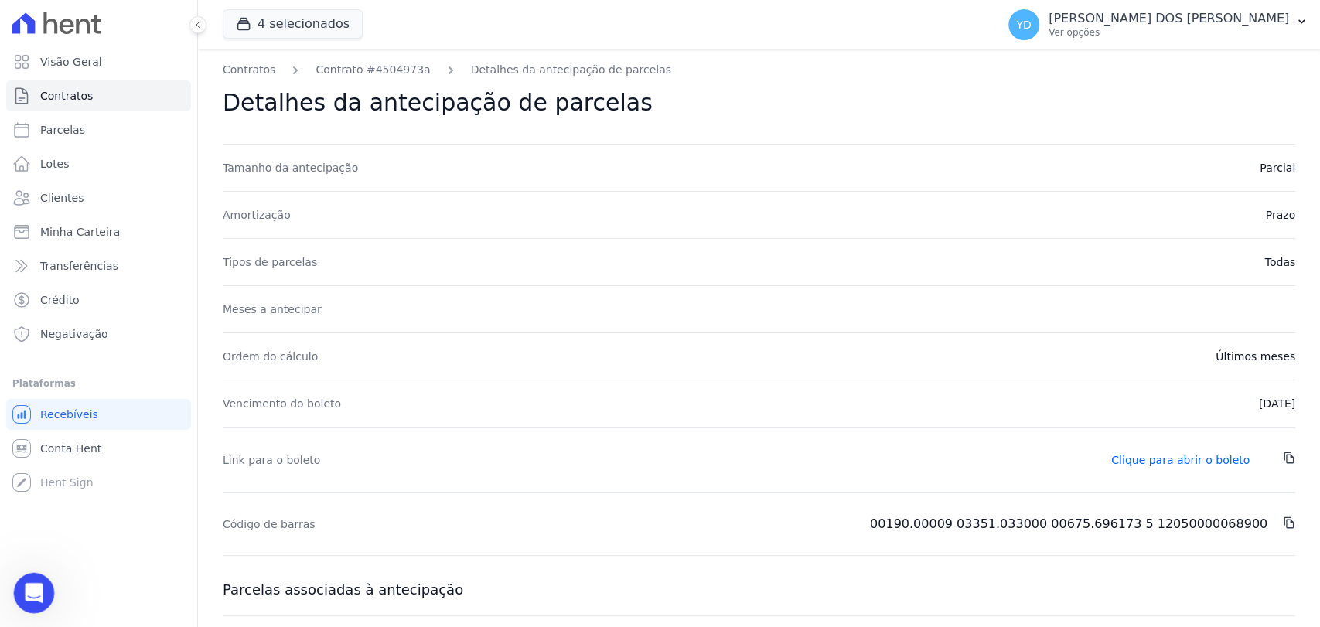
drag, startPoint x: 17, startPoint y: 594, endPoint x: 30, endPoint y: 591, distance: 13.5
click at [16, 594] on div "Abrir mensagem da Intercom" at bounding box center [31, 590] width 51 height 51
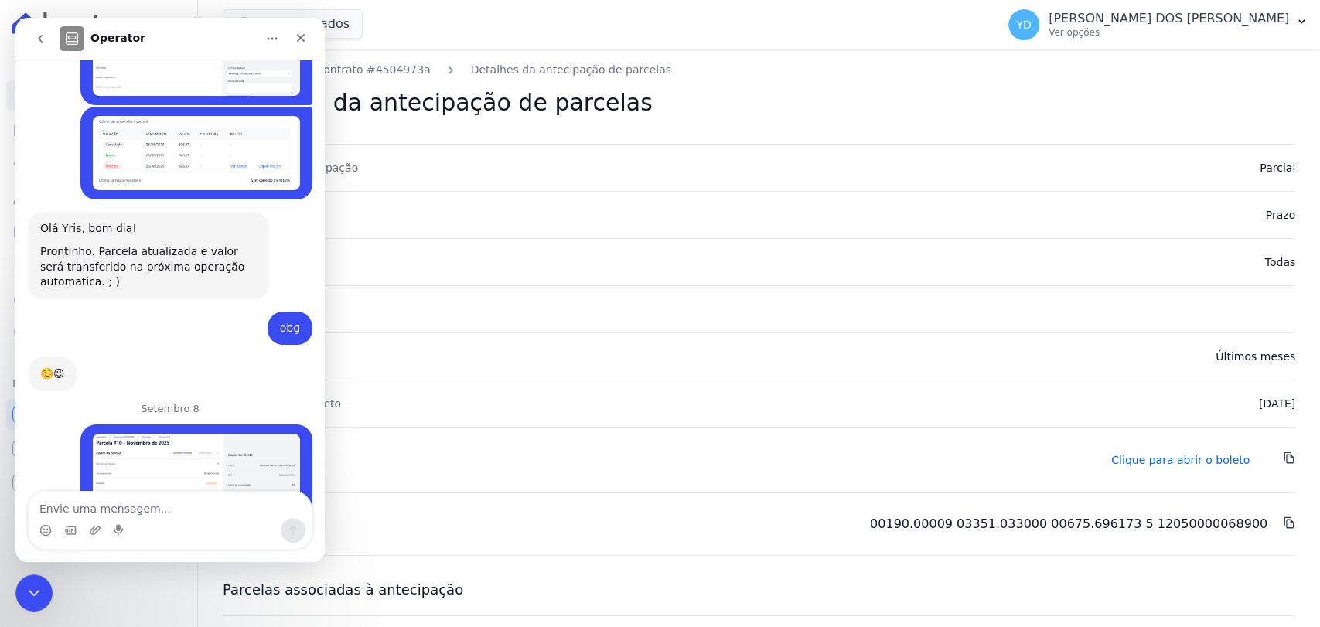
scroll to position [13528, 0]
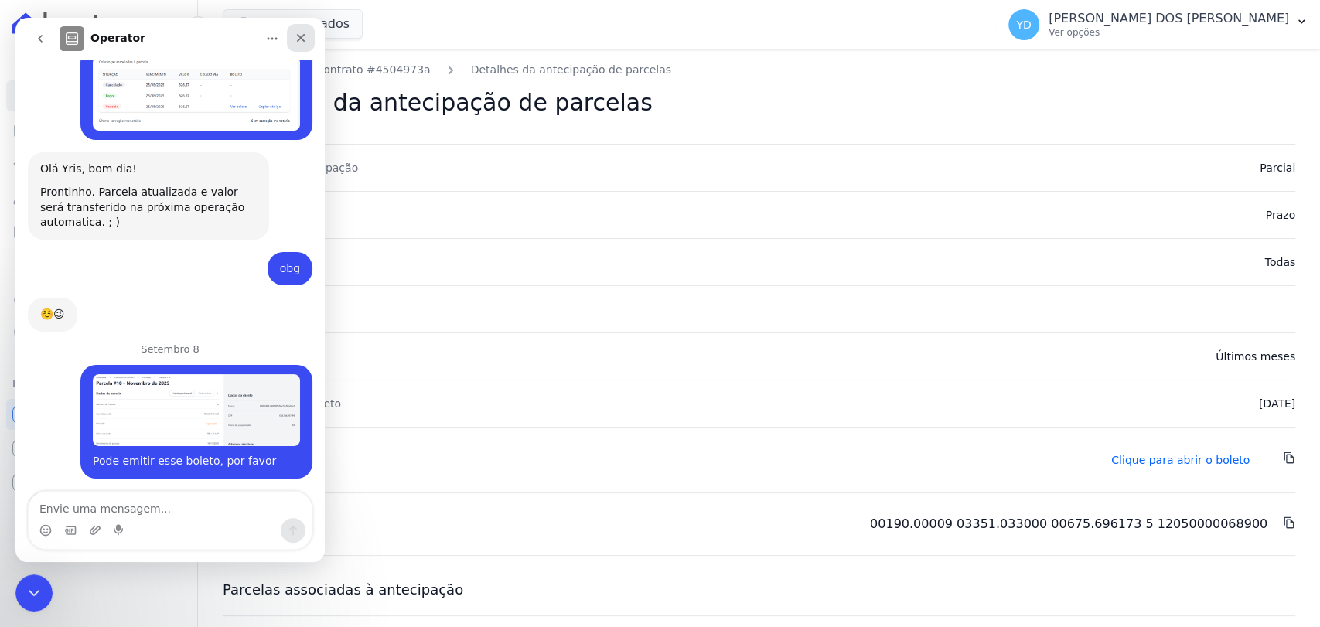
click at [299, 42] on icon "Fechar" at bounding box center [301, 38] width 12 height 12
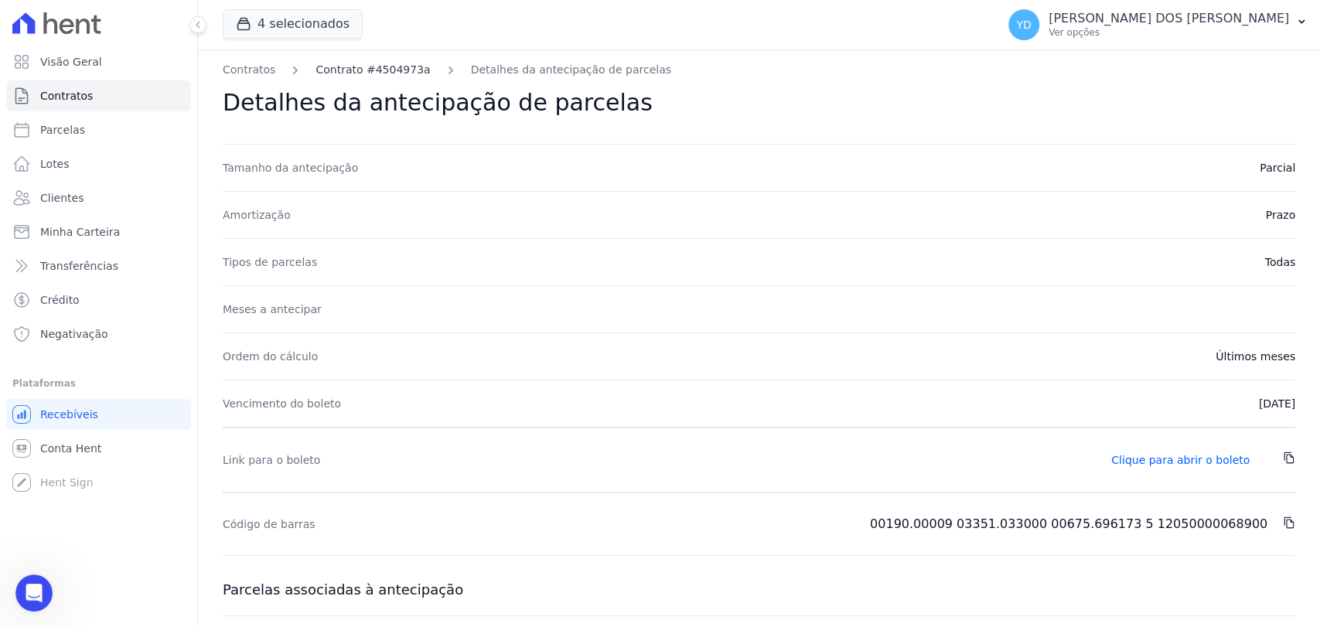
click at [366, 71] on link "Contrato #4504973a" at bounding box center [372, 70] width 114 height 16
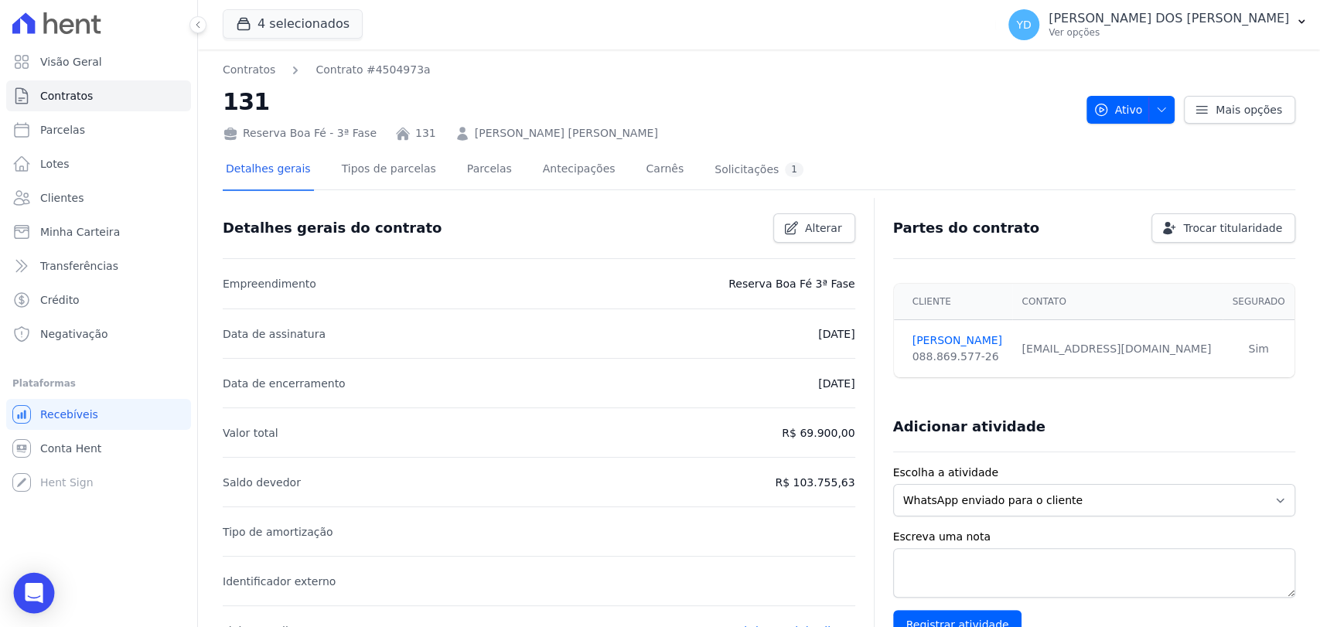
click at [32, 605] on div "Open Intercom Messenger" at bounding box center [34, 593] width 41 height 41
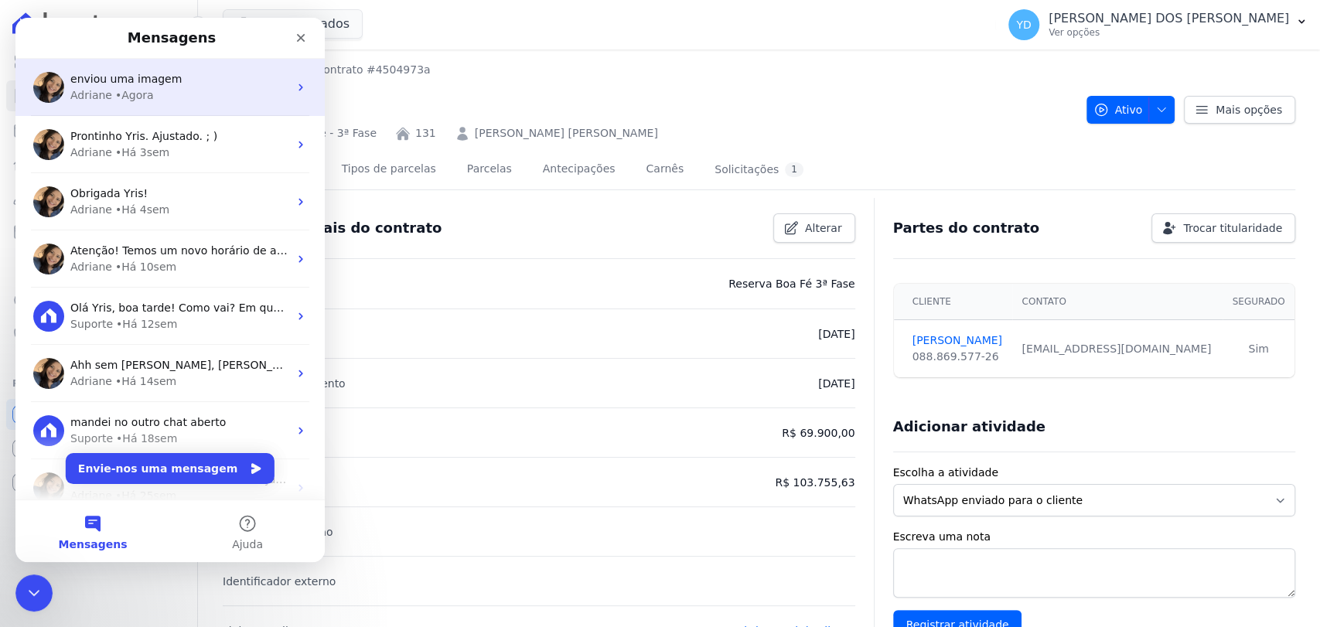
click at [204, 91] on div "Adriane • Agora" at bounding box center [179, 95] width 218 height 16
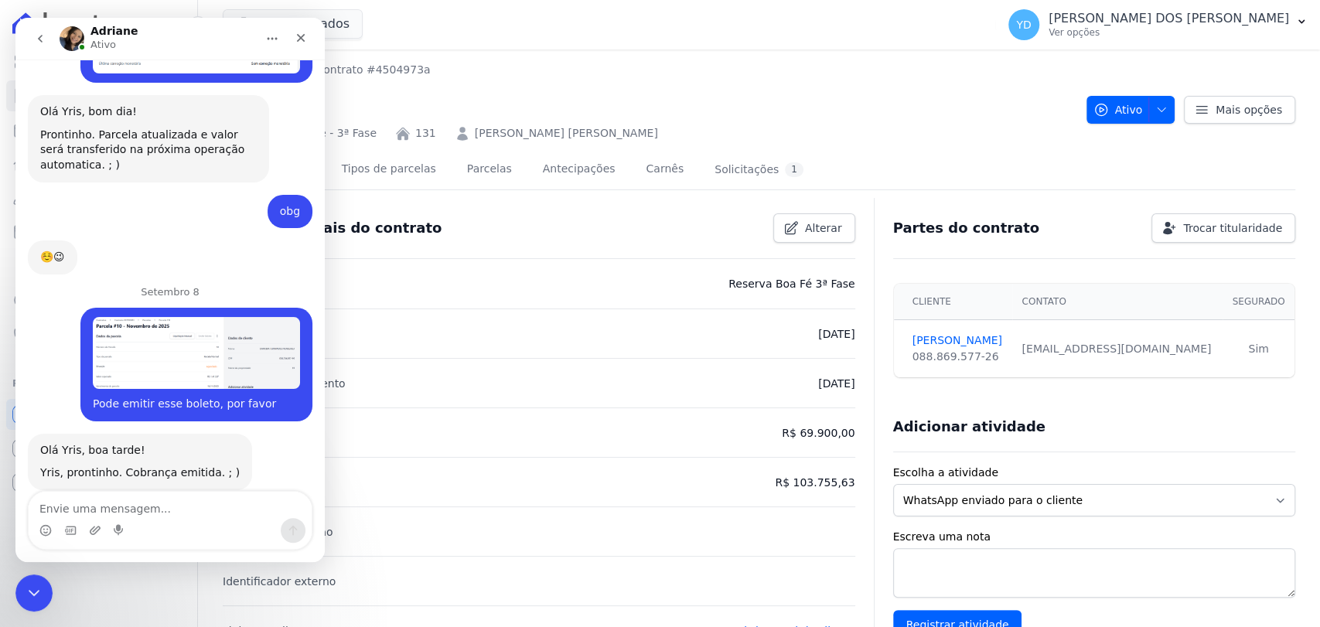
scroll to position [13481, 0]
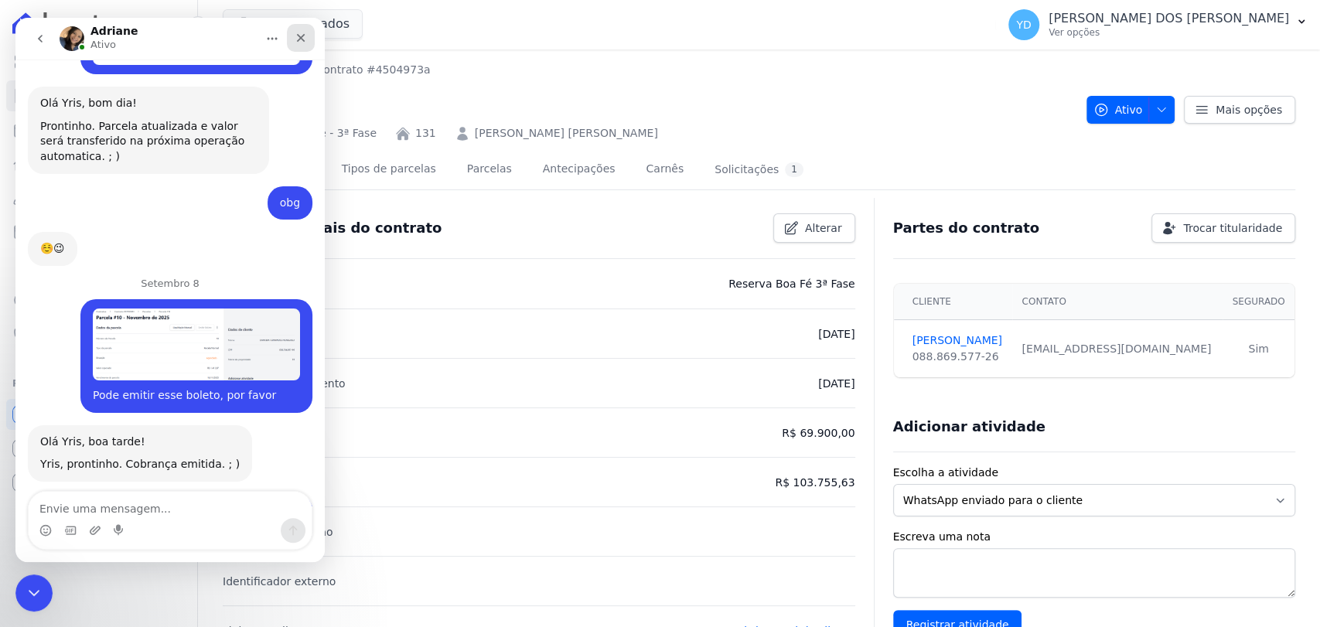
click at [304, 33] on icon "Fechar" at bounding box center [301, 38] width 12 height 12
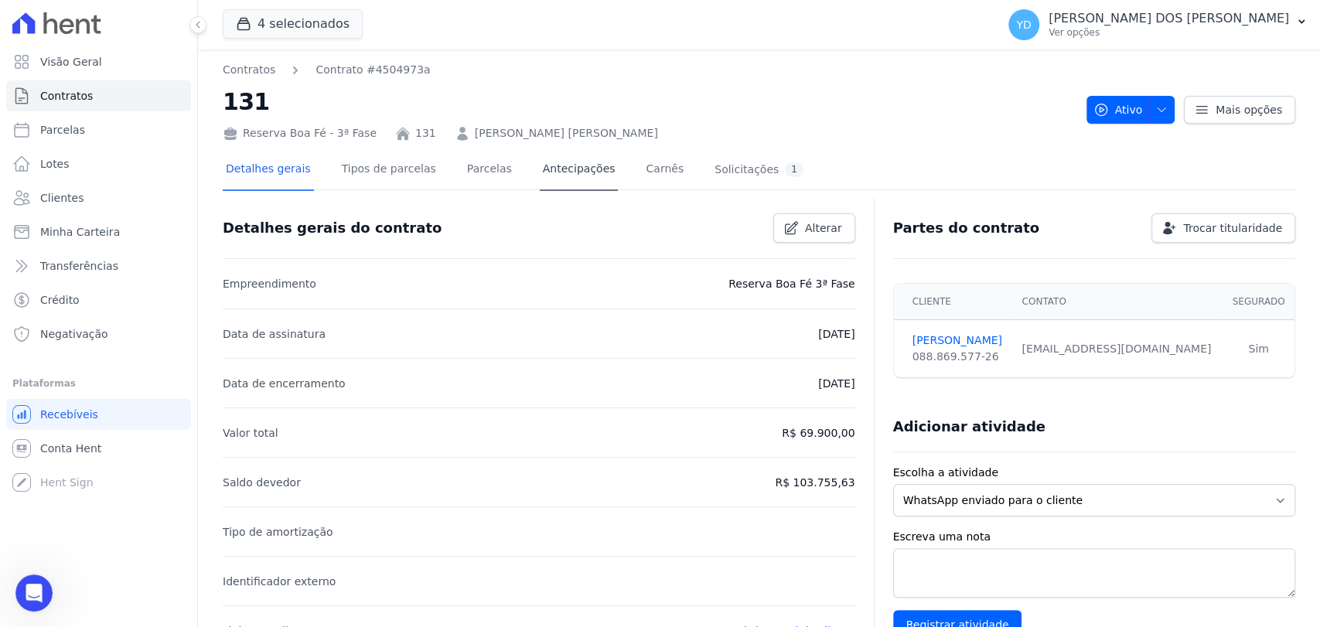
scroll to position [0, 0]
click at [540, 165] on link "Antecipações" at bounding box center [579, 170] width 79 height 41
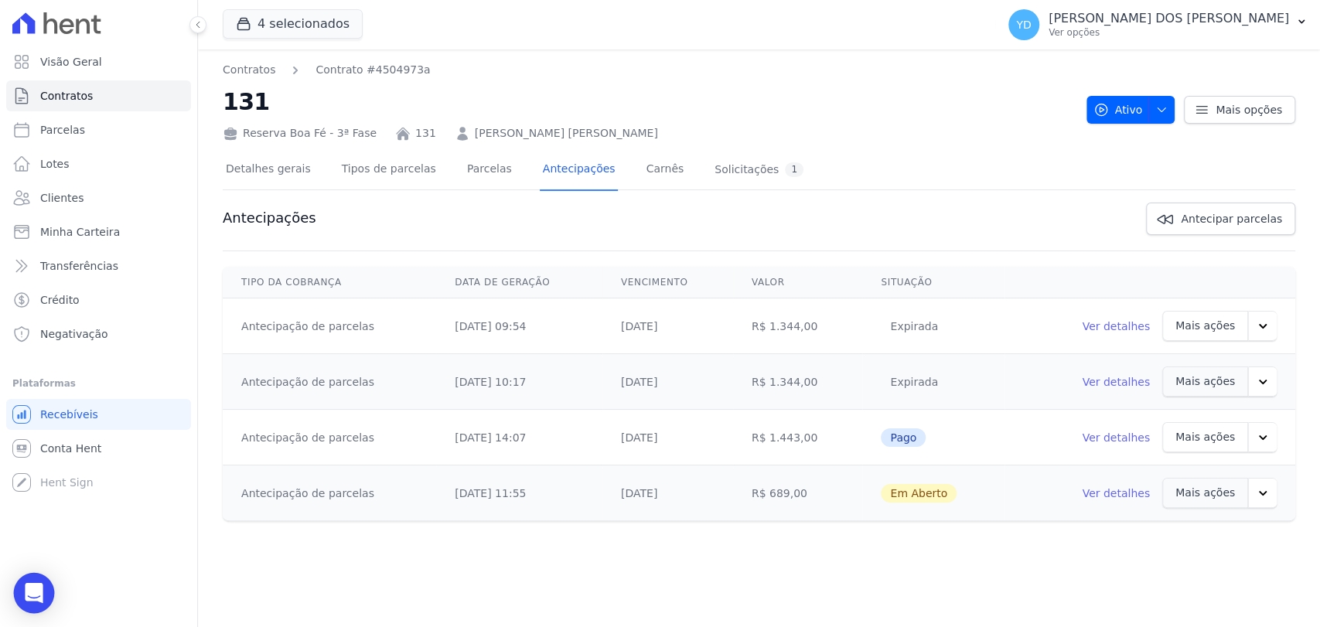
click at [31, 595] on icon "Open Intercom Messenger" at bounding box center [34, 593] width 18 height 20
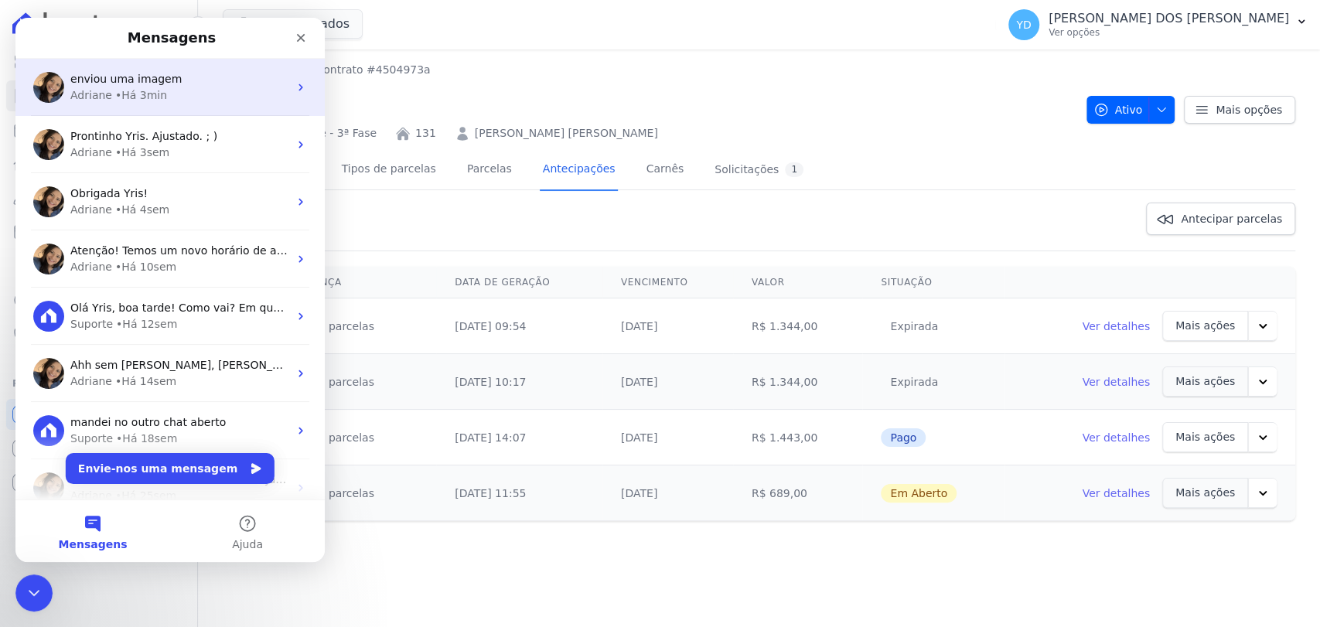
click at [210, 91] on div "Adriane • Há 3min" at bounding box center [179, 95] width 218 height 16
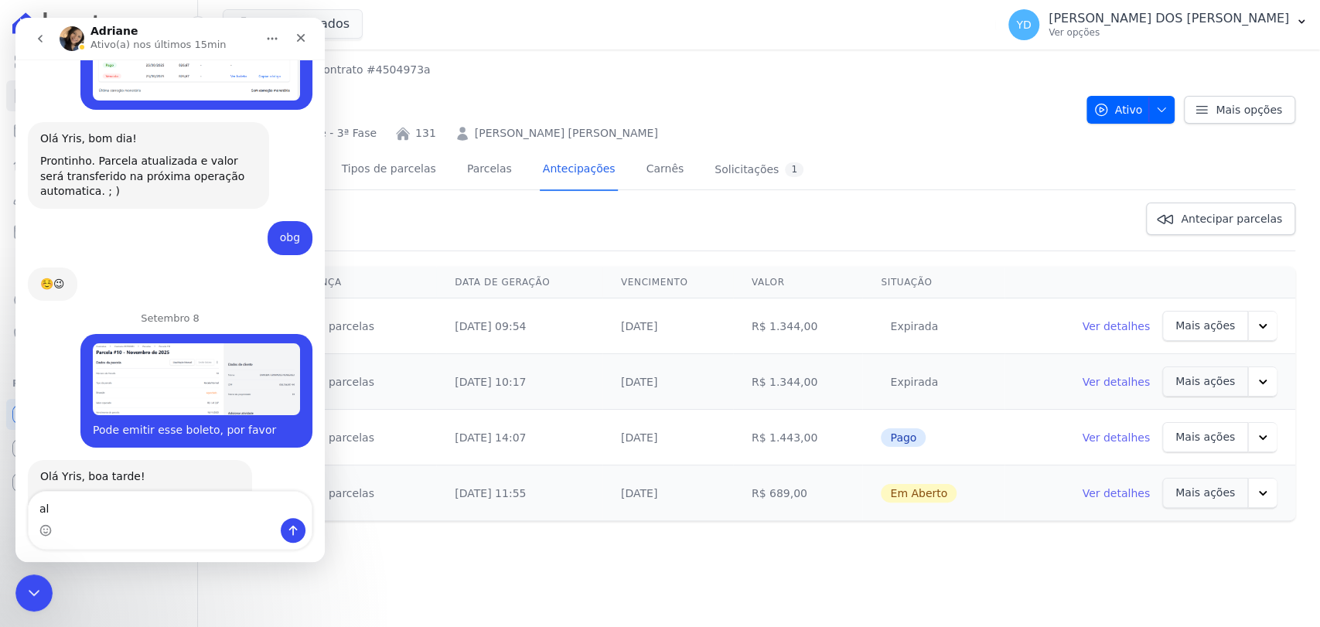
scroll to position [13445, 0]
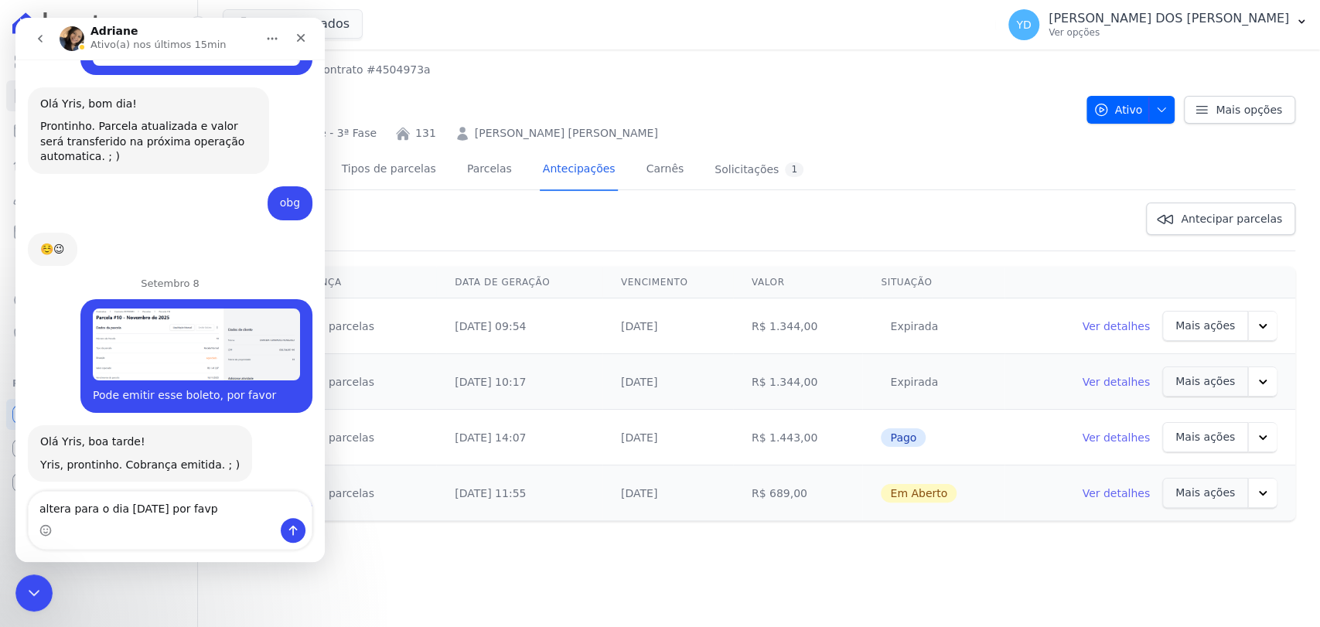
type textarea "altera para o dia 01/10/2025 por favpr"
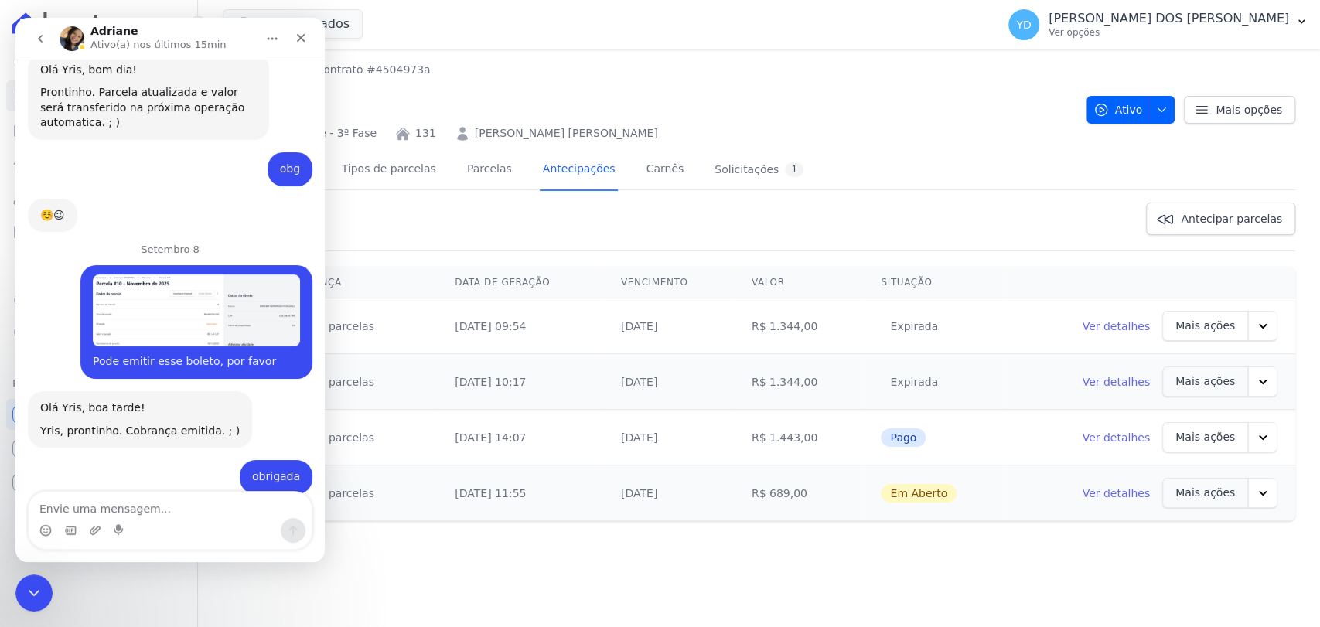
scroll to position [13481, 0]
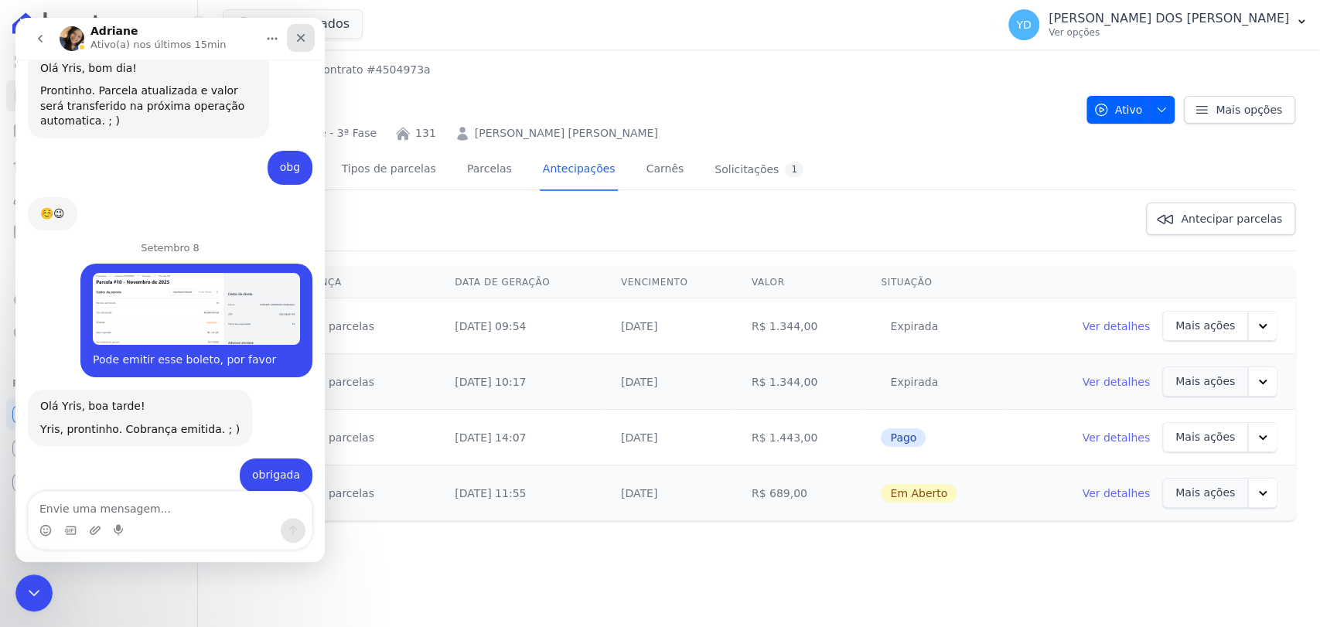
click at [302, 35] on icon "Fechar" at bounding box center [301, 38] width 12 height 12
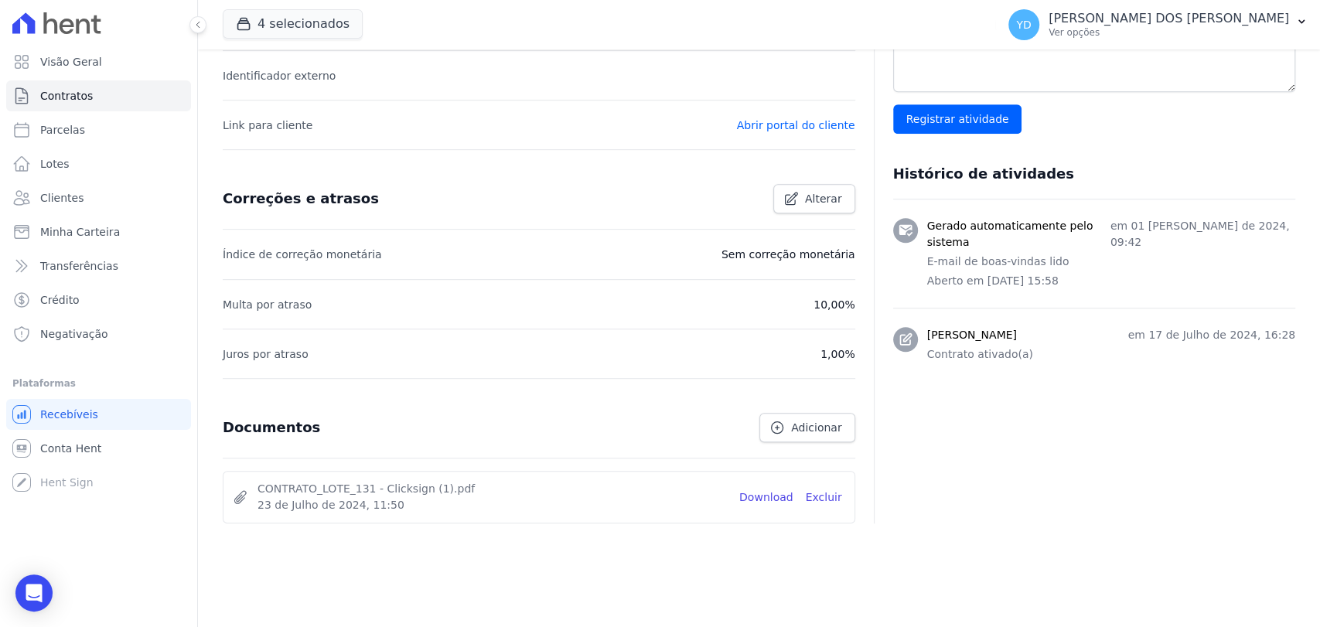
scroll to position [512, 0]
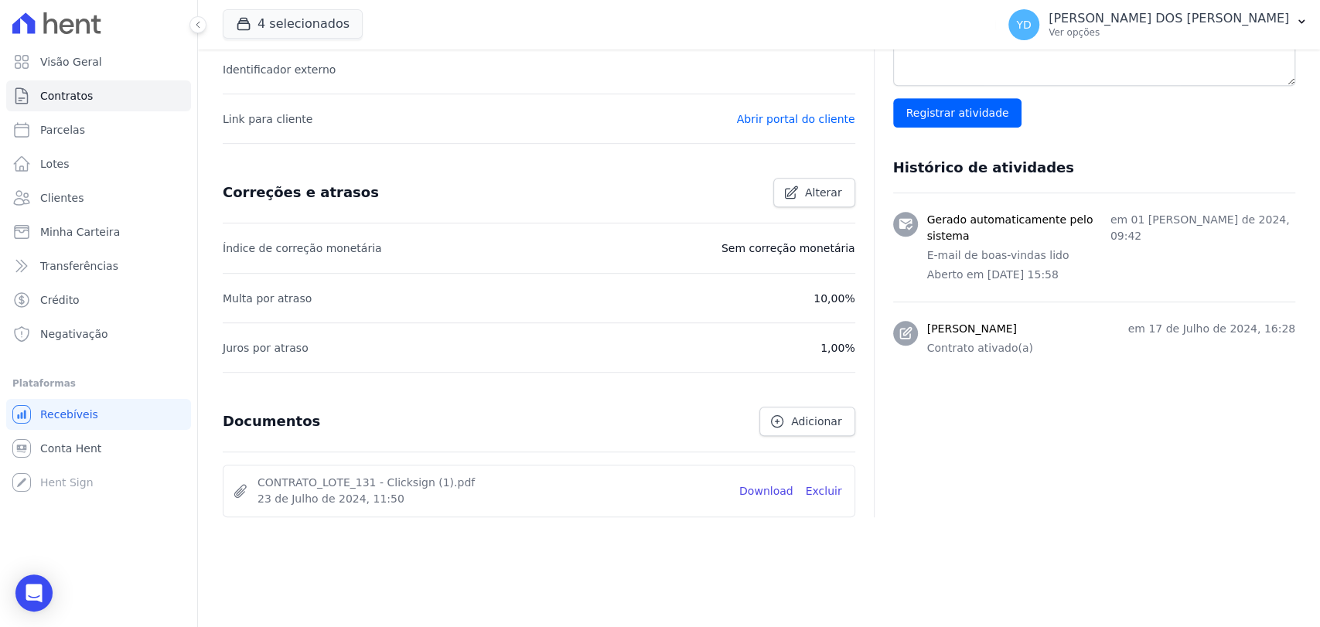
click at [758, 479] on li "CONTRATO_LOTE_131 - Clicksign (1).pdf 23 de Julho de 2024, 11:50 Download Exclu…" at bounding box center [538, 490] width 631 height 51
click at [768, 492] on link "Download" at bounding box center [766, 491] width 54 height 16
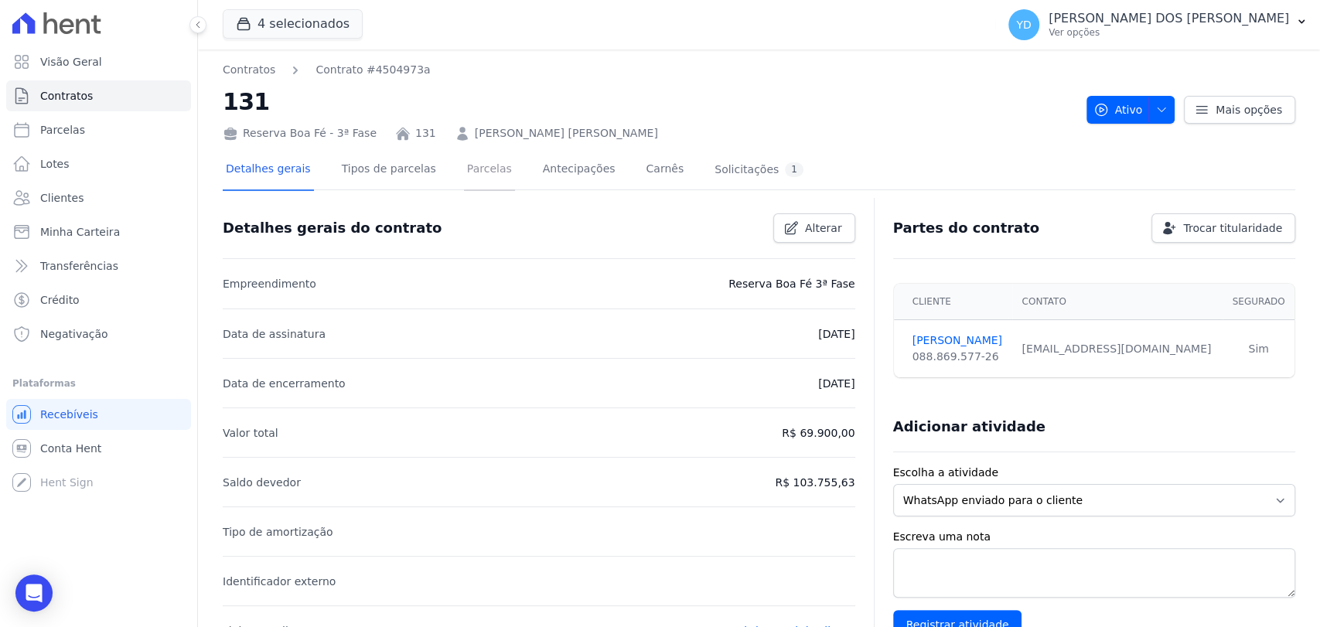
click at [477, 169] on link "Parcelas" at bounding box center [489, 170] width 51 height 41
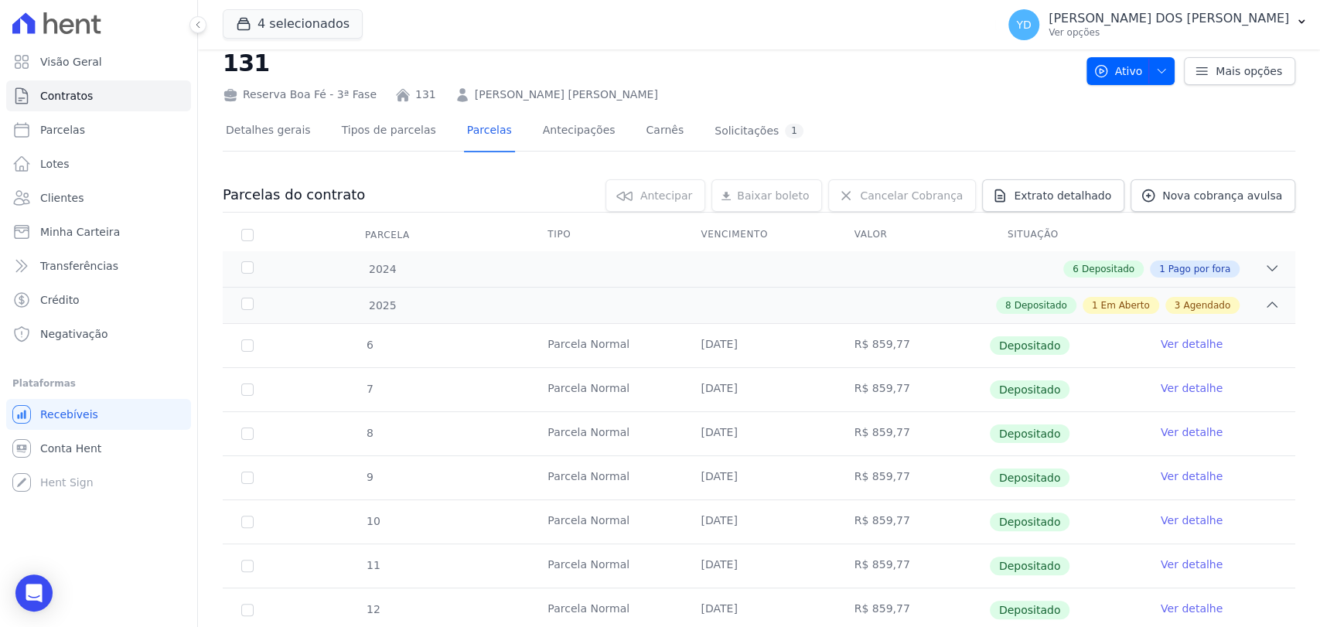
scroll to position [257, 0]
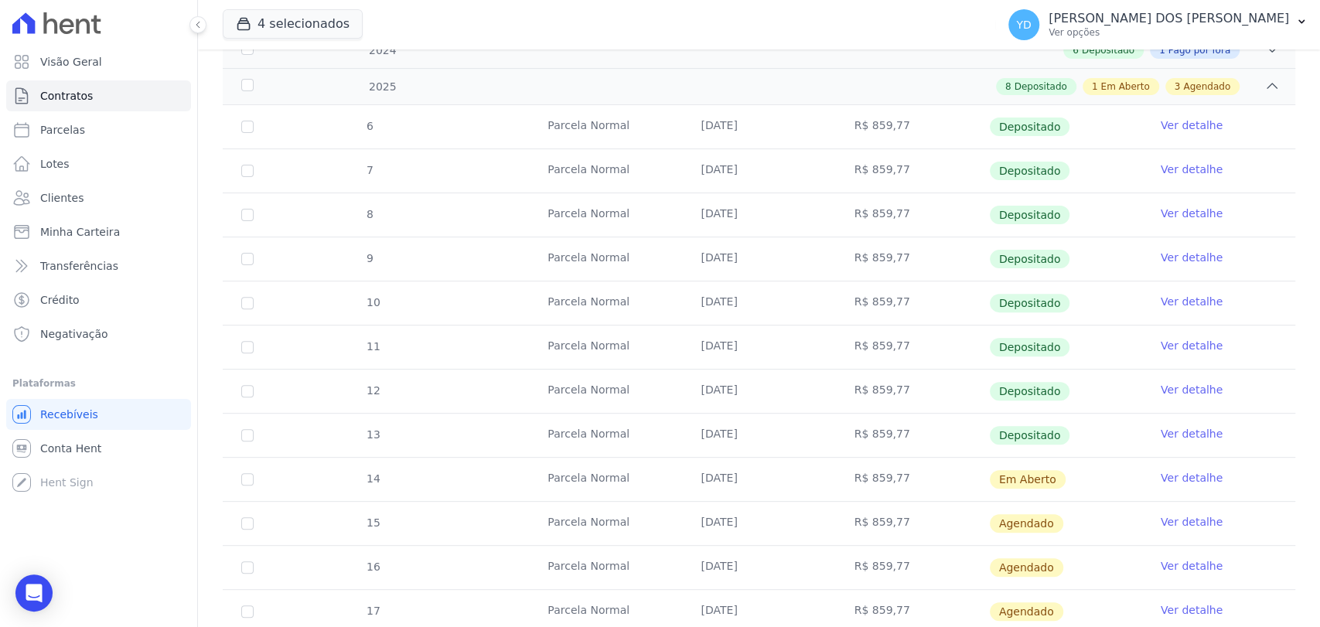
drag, startPoint x: 680, startPoint y: 348, endPoint x: 761, endPoint y: 346, distance: 80.4
click at [761, 346] on tr "11 Parcela Normal 25/06/2025 R$ 859,77 Depositado Ver detalhe" at bounding box center [759, 347] width 1072 height 44
click at [629, 424] on td "Parcela Normal" at bounding box center [605, 435] width 153 height 43
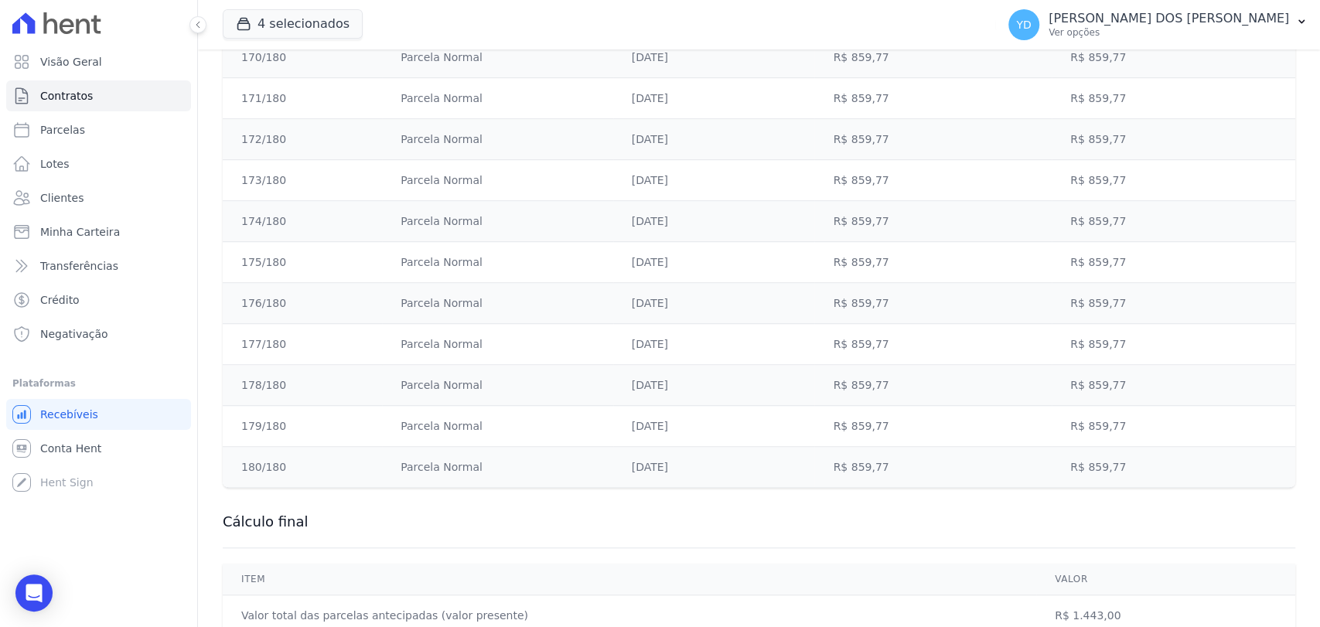
scroll to position [551, 0]
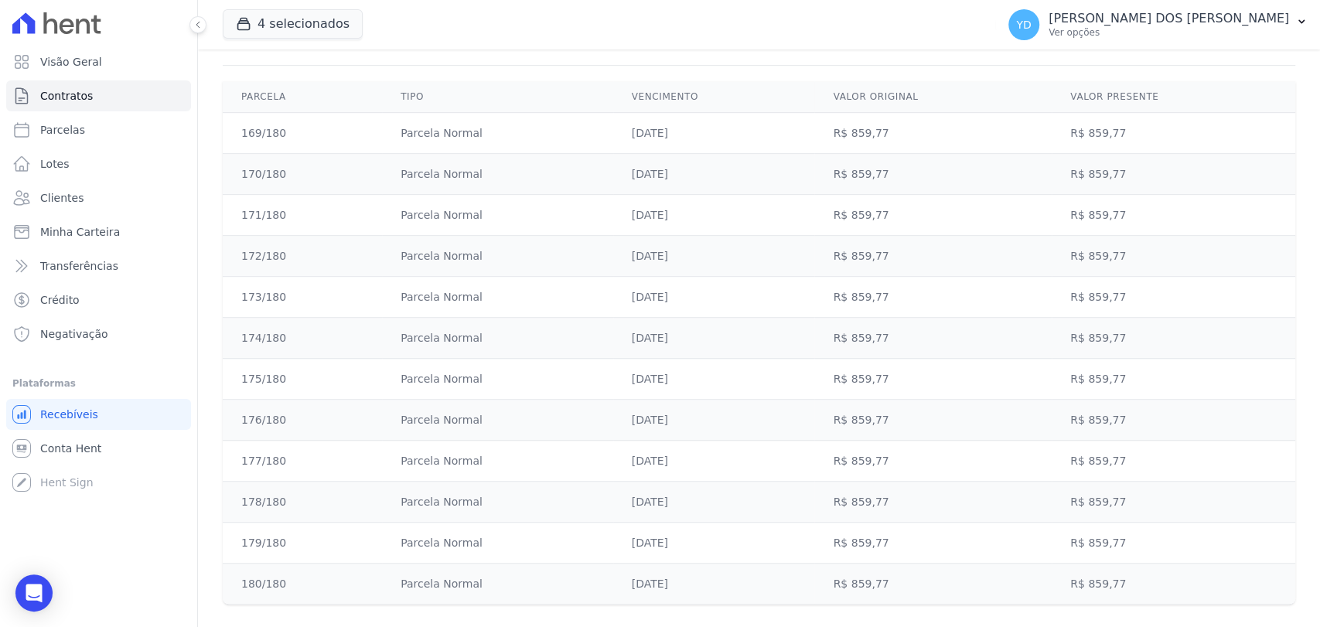
drag, startPoint x: 254, startPoint y: 581, endPoint x: 251, endPoint y: 186, distance: 394.3
click at [249, 197] on tbody "169/180 [GEOGRAPHIC_DATA] [DATE] R$ 859,77 R$ 859,77 170/180 [GEOGRAPHIC_DATA] …" at bounding box center [759, 359] width 1072 height 492
drag, startPoint x: 251, startPoint y: 186, endPoint x: 257, endPoint y: 159, distance: 27.6
click at [257, 162] on td "170/180" at bounding box center [302, 174] width 159 height 41
click at [252, 128] on td "169/180" at bounding box center [302, 133] width 159 height 41
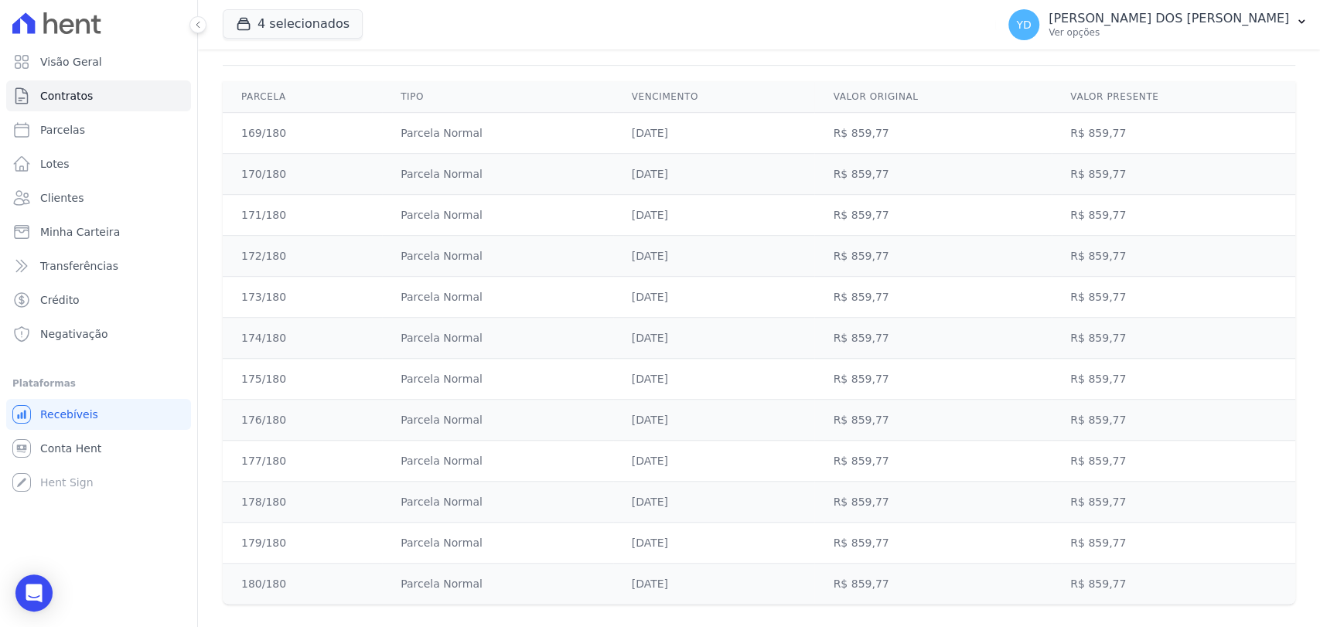
drag, startPoint x: 248, startPoint y: 125, endPoint x: 294, endPoint y: 574, distance: 450.8
click at [294, 574] on tbody "169/180 Parcela Normal 25/08/2038 R$ 859,77 R$ 859,77 170/180 Parcela Normal 25…" at bounding box center [759, 359] width 1072 height 492
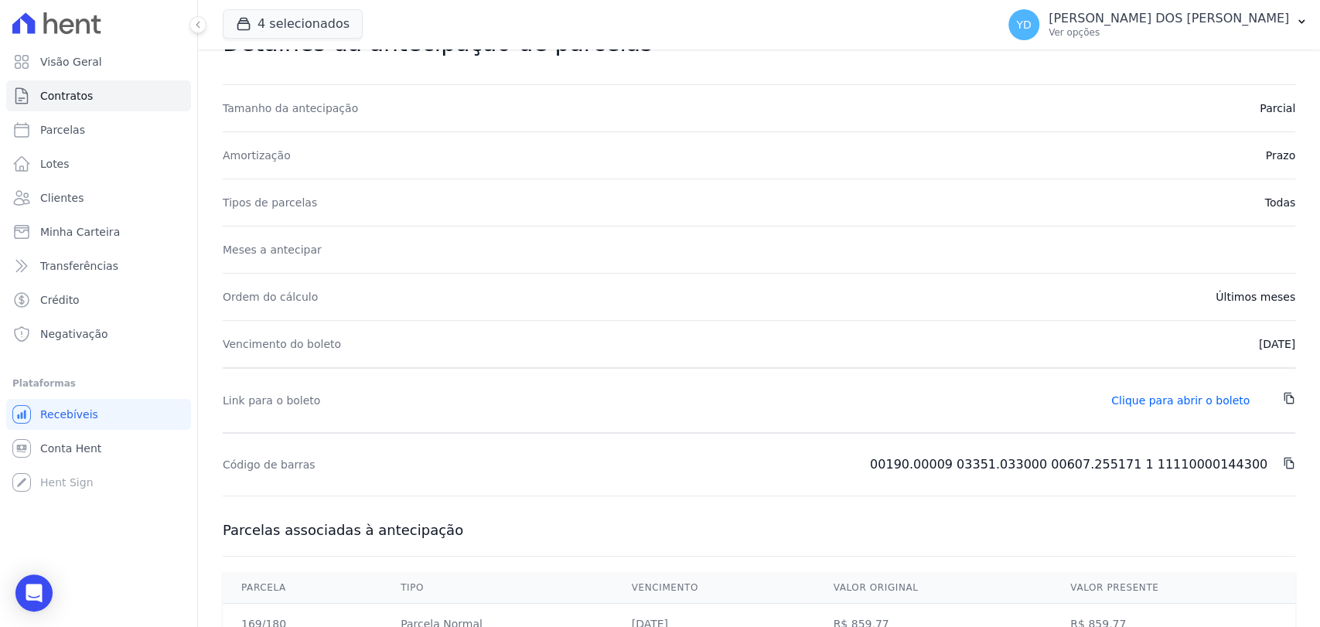
scroll to position [0, 0]
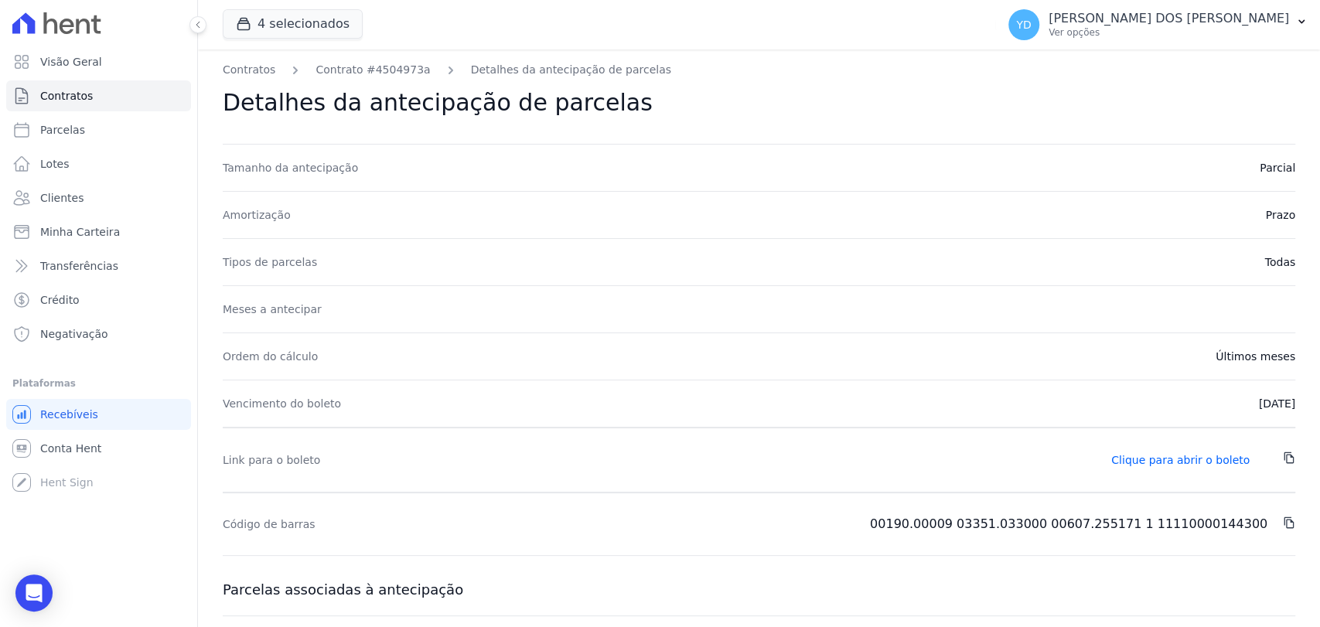
click at [544, 155] on div "Tamanho da antecipação Parcial" at bounding box center [759, 167] width 1072 height 47
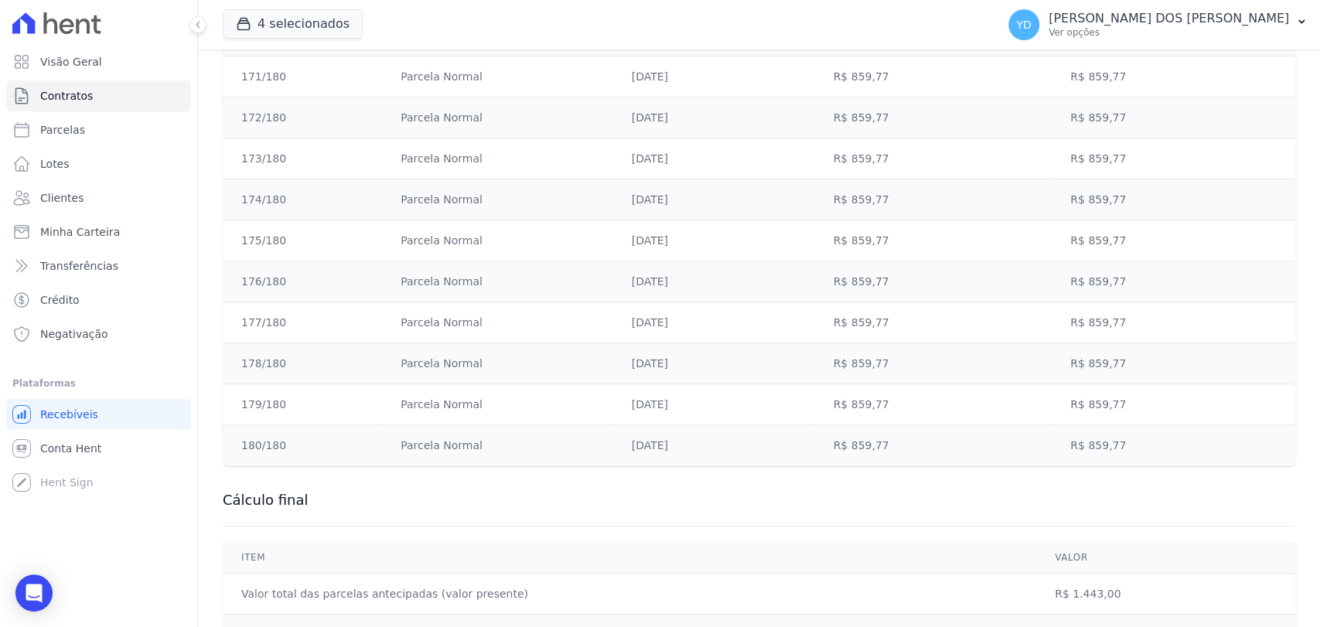
scroll to position [808, 0]
